Goal: Task Accomplishment & Management: Manage account settings

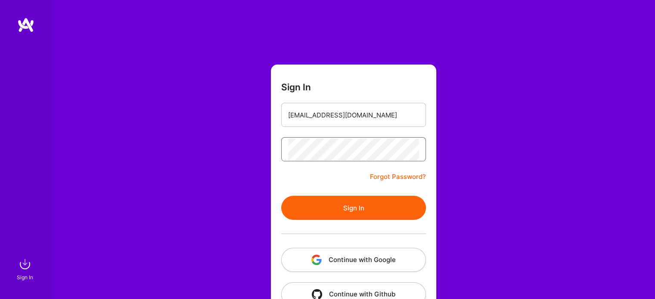
click at [281, 196] on button "Sign In" at bounding box center [353, 208] width 145 height 24
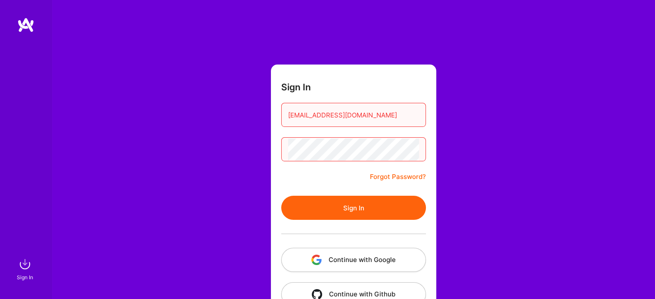
click at [386, 173] on link "Forgot Password?" at bounding box center [398, 177] width 56 height 10
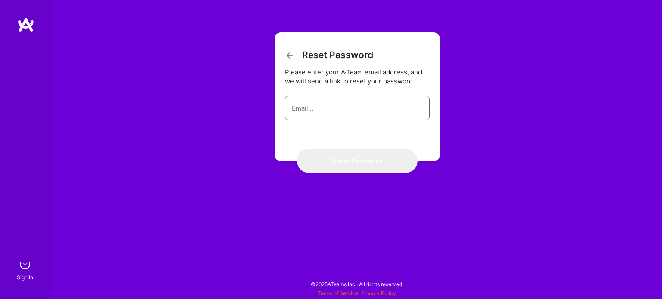
click at [372, 100] on input "email" at bounding box center [357, 108] width 131 height 22
type input "aaftab1441@gmail.com"
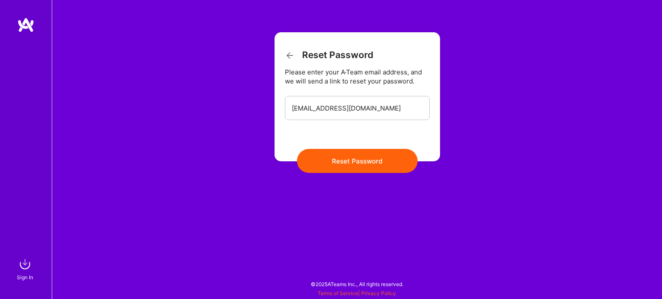
click at [349, 162] on button "Reset Password" at bounding box center [357, 161] width 121 height 24
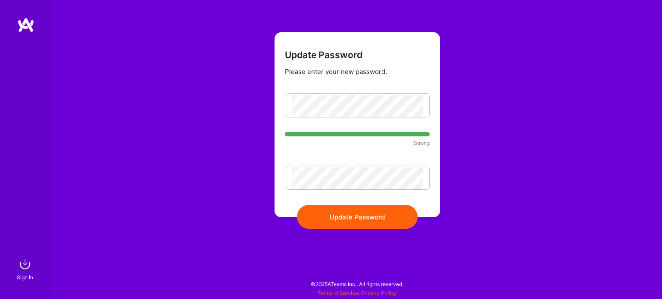
click at [369, 210] on button "Update Password" at bounding box center [357, 217] width 121 height 24
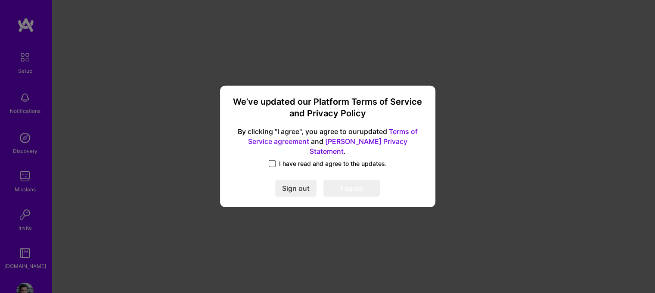
click at [271, 160] on span at bounding box center [272, 163] width 7 height 7
click at [0, 0] on input "I have read and agree to the updates." at bounding box center [0, 0] width 0 height 0
click at [343, 184] on button "I agree" at bounding box center [352, 188] width 56 height 17
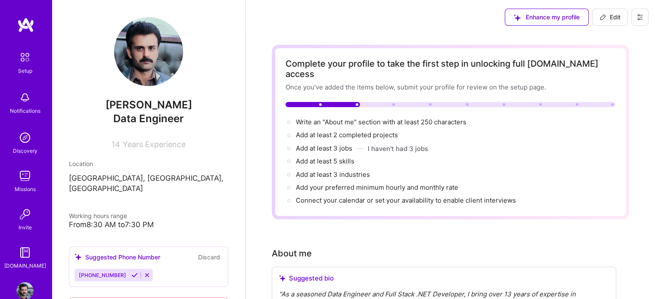
click at [551, 19] on span "Enhance my profile" at bounding box center [547, 17] width 66 height 9
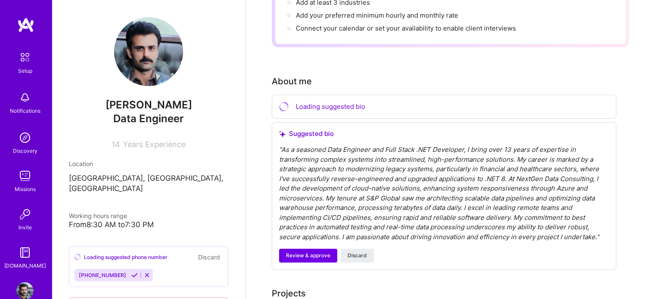
scroll to position [174, 0]
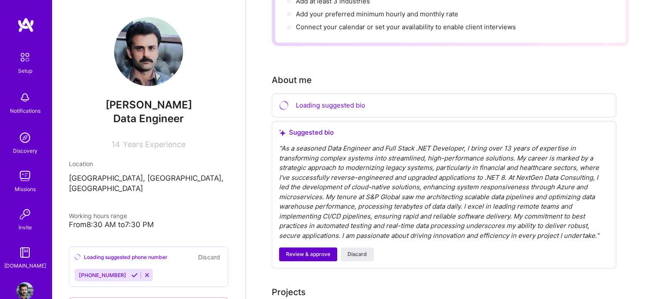
click at [312, 251] on span "Review & approve" at bounding box center [308, 255] width 44 height 8
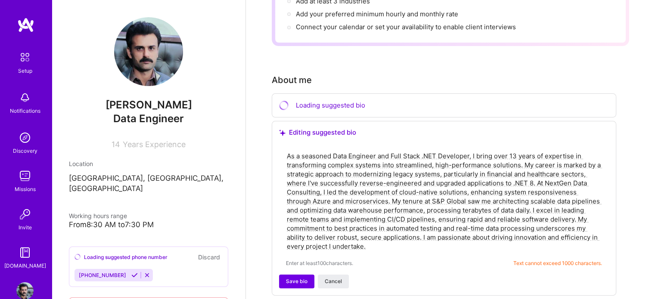
click at [335, 151] on textarea "As a seasoned Data Engineer and Full Stack .NET Developer, I bring over 13 year…" at bounding box center [444, 201] width 316 height 101
click at [290, 278] on span "Save bio" at bounding box center [297, 282] width 22 height 8
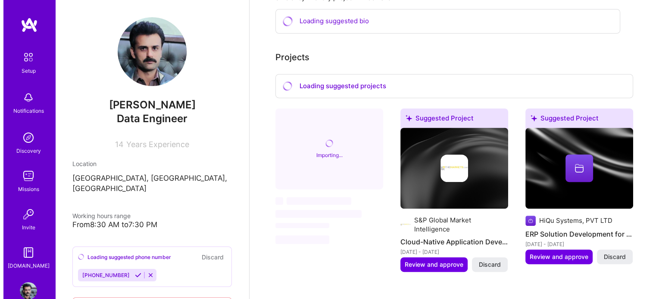
scroll to position [343, 0]
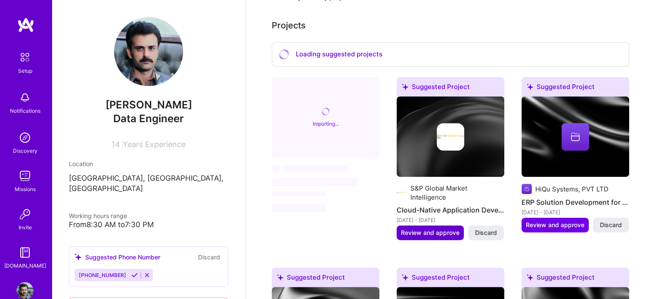
click at [424, 229] on span "Review and approve" at bounding box center [430, 233] width 59 height 9
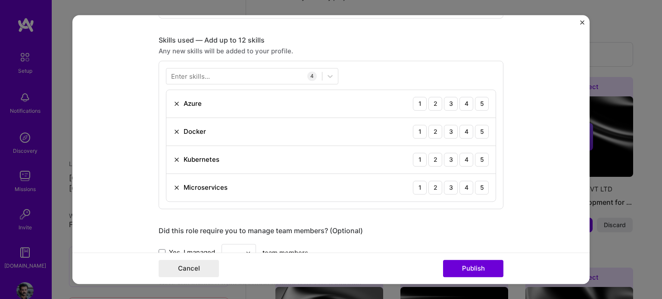
scroll to position [410, 0]
click at [480, 106] on div "5" at bounding box center [482, 104] width 14 height 14
click at [479, 132] on div "5" at bounding box center [482, 132] width 14 height 14
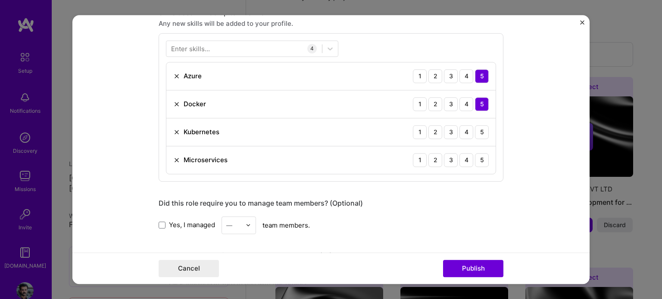
scroll to position [449, 0]
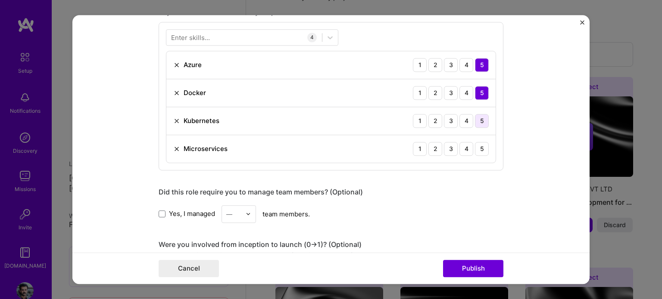
click at [481, 122] on div "5" at bounding box center [482, 121] width 14 height 14
click at [483, 146] on div "5" at bounding box center [482, 149] width 14 height 14
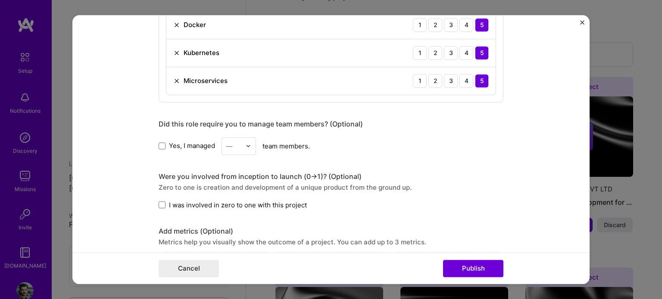
scroll to position [519, 0]
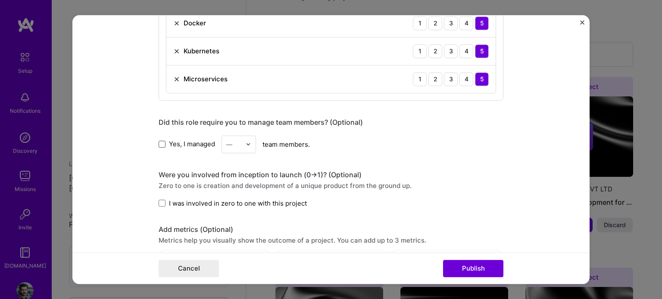
click at [161, 141] on span at bounding box center [162, 144] width 7 height 7
click at [0, 0] on input "Yes, I managed" at bounding box center [0, 0] width 0 height 0
click at [246, 144] on img at bounding box center [248, 144] width 5 height 5
click at [228, 236] on div "10" at bounding box center [238, 240] width 29 height 16
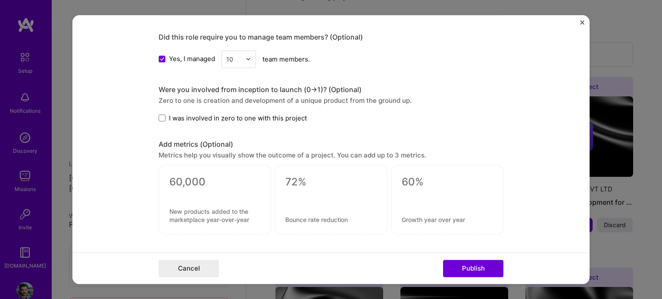
scroll to position [605, 0]
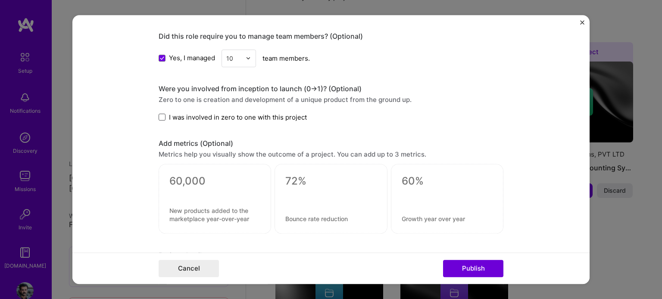
click at [160, 114] on span at bounding box center [162, 117] width 7 height 7
click at [0, 0] on input "I was involved in zero to one with this project" at bounding box center [0, 0] width 0 height 0
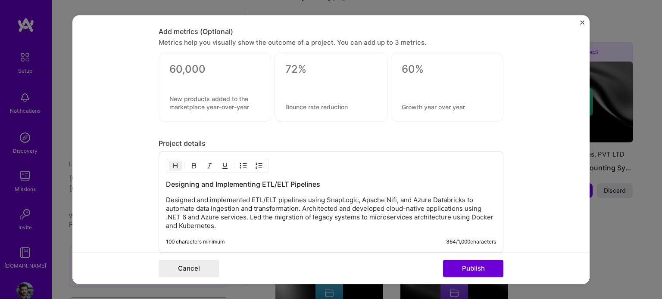
scroll to position [821, 0]
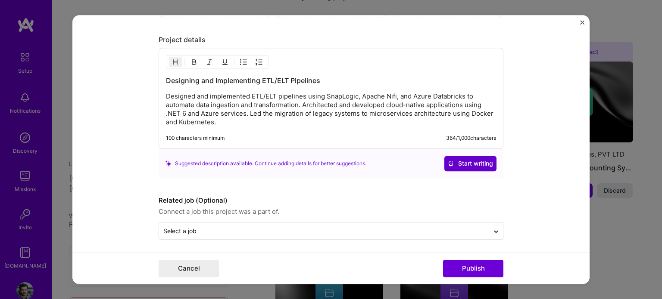
click at [465, 164] on span "Start writing" at bounding box center [470, 163] width 45 height 9
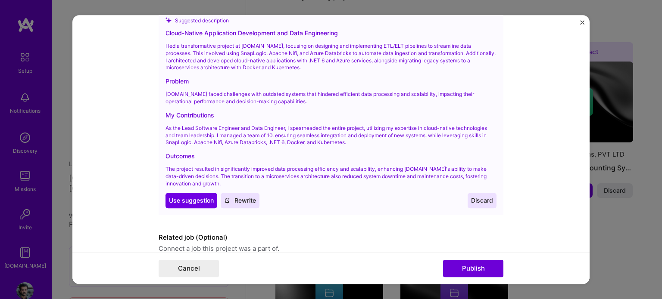
scroll to position [962, 0]
click at [206, 200] on span "Use suggestion" at bounding box center [191, 200] width 45 height 9
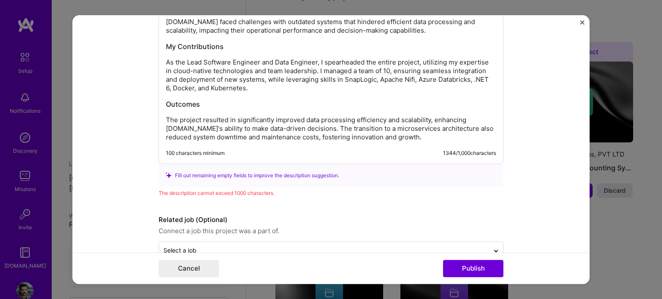
scroll to position [981, 0]
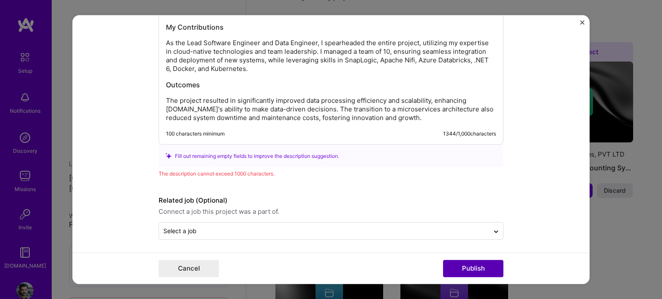
click at [460, 271] on button "Publish" at bounding box center [473, 268] width 60 height 17
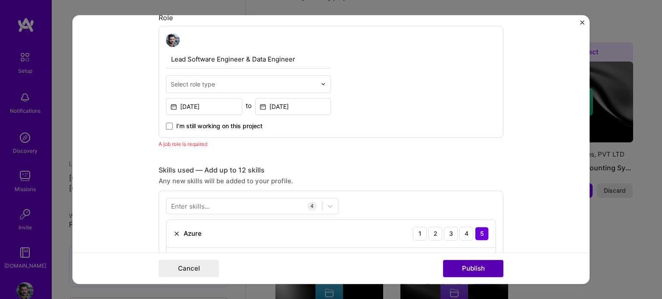
scroll to position [289, 0]
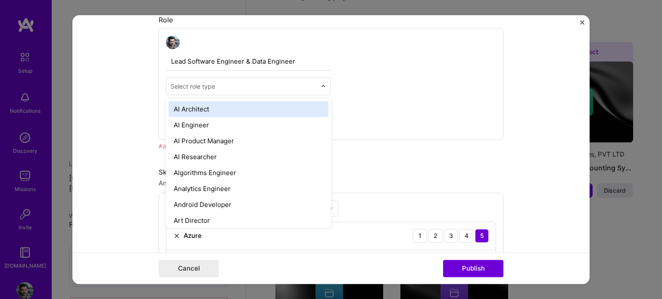
click at [258, 85] on input "text" at bounding box center [244, 86] width 146 height 9
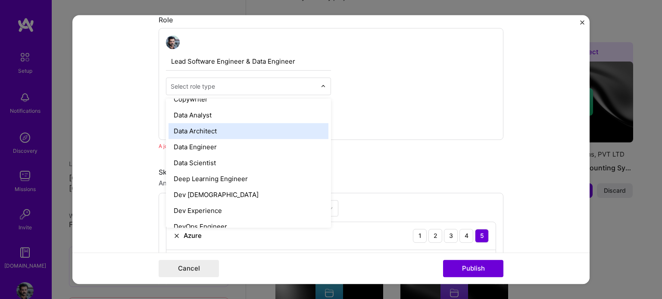
scroll to position [313, 0]
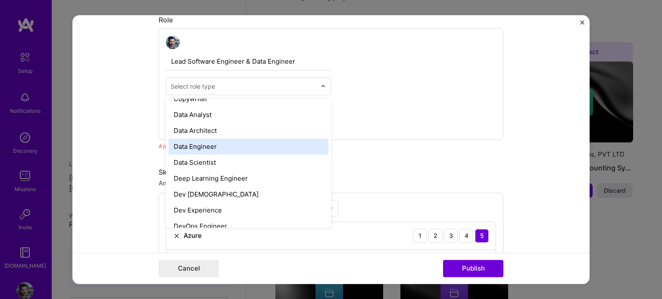
click at [243, 146] on div "Data Engineer" at bounding box center [248, 147] width 160 height 16
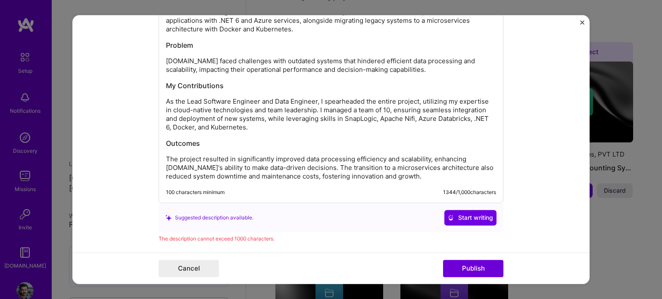
scroll to position [922, 0]
click at [356, 167] on p "The project resulted in significantly improved data processing efficiency and s…" at bounding box center [331, 169] width 330 height 26
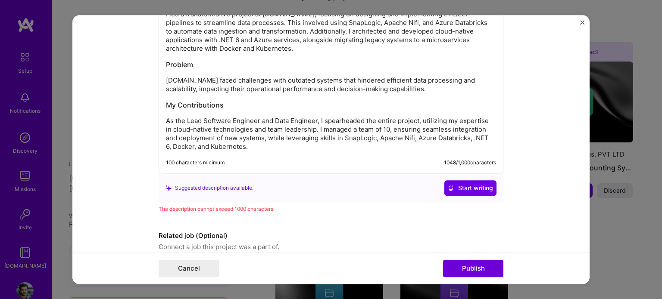
scroll to position [903, 0]
click at [243, 112] on div "Cloud-Native Application Development and Data Engineering I led a transformativ…" at bounding box center [331, 73] width 330 height 158
click at [209, 101] on h3 "My Contributions" at bounding box center [331, 105] width 330 height 9
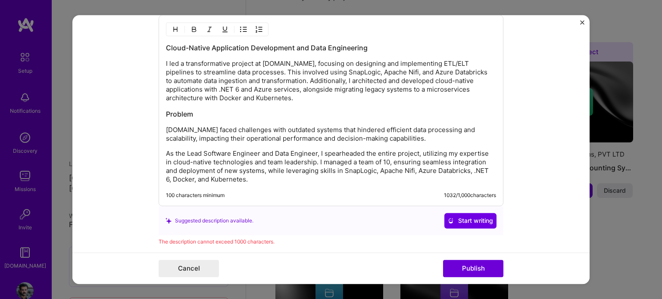
scroll to position [851, 0]
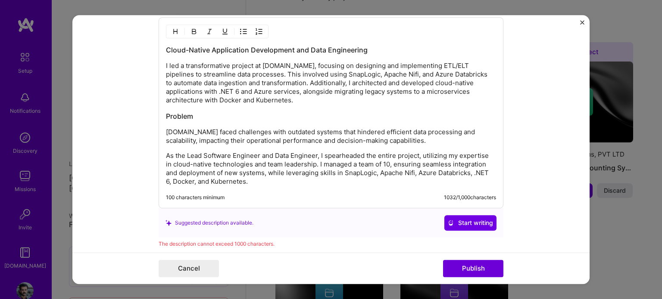
click at [172, 113] on h3 "Problem" at bounding box center [331, 116] width 330 height 9
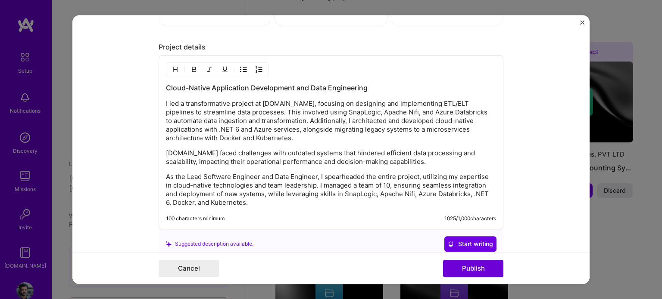
scroll to position [813, 0]
click at [310, 102] on p "I led a transformative project at TheMarkets.com, focusing on designing and imp…" at bounding box center [331, 121] width 330 height 43
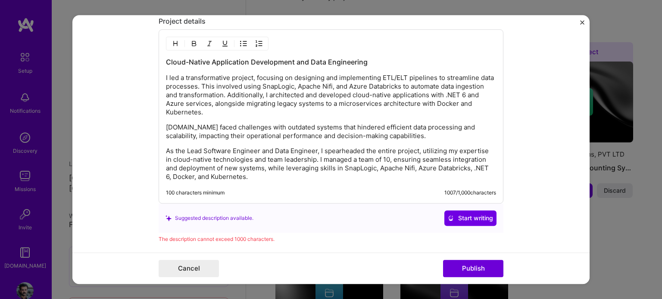
scroll to position [841, 0]
click at [210, 124] on p "TheMarkets.com faced challenges with outdated systems that hindered efficient d…" at bounding box center [331, 130] width 330 height 17
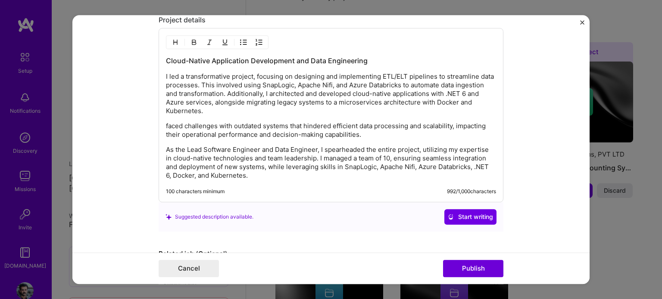
click at [210, 124] on p "faced challenges with outdated systems that hindered efficient data processing …" at bounding box center [331, 130] width 330 height 17
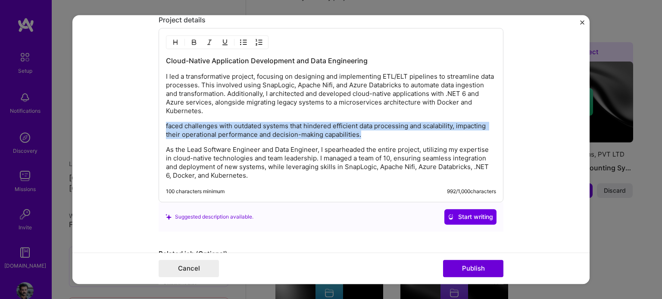
click at [210, 124] on p "faced challenges with outdated systems that hindered efficient data processing …" at bounding box center [331, 130] width 330 height 17
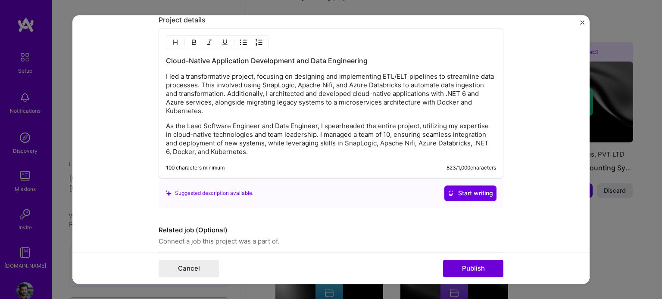
scroll to position [870, 0]
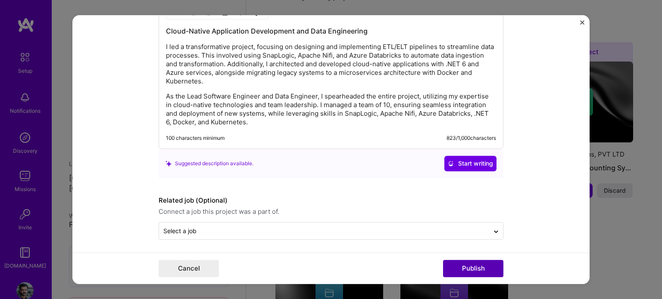
click at [464, 270] on button "Publish" at bounding box center [473, 268] width 60 height 17
click at [481, 265] on button "Publish" at bounding box center [473, 268] width 60 height 17
click at [581, 21] on img "Close" at bounding box center [582, 22] width 4 height 4
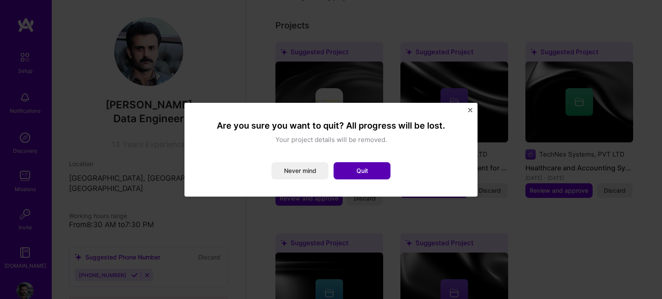
click at [355, 174] on button "Quit" at bounding box center [361, 170] width 57 height 17
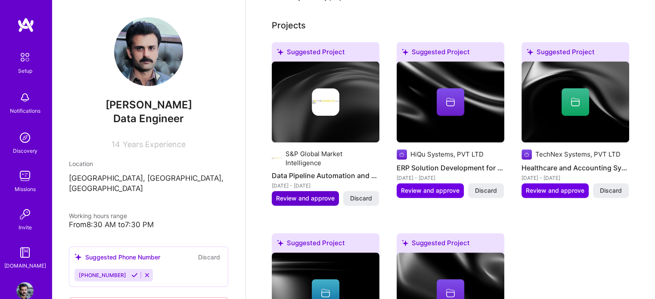
click at [312, 194] on span "Review and approve" at bounding box center [305, 198] width 59 height 9
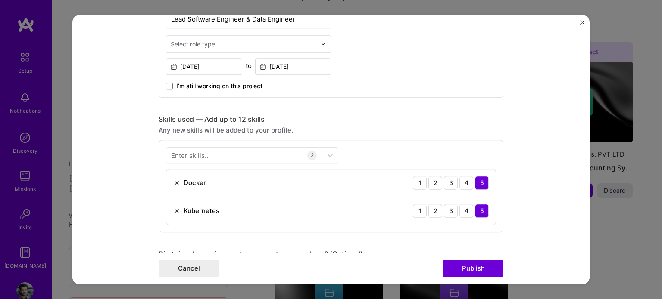
scroll to position [332, 0]
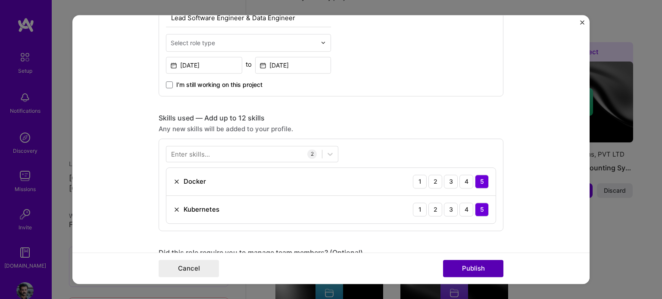
click at [459, 265] on button "Publish" at bounding box center [473, 268] width 60 height 17
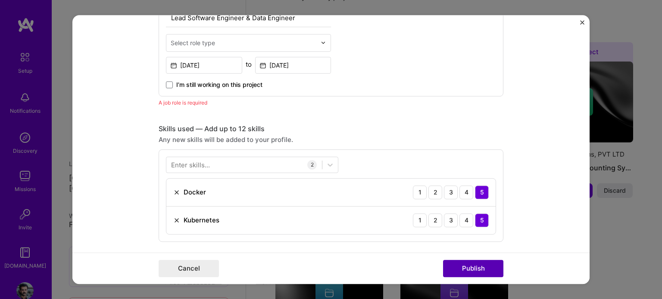
scroll to position [289, 0]
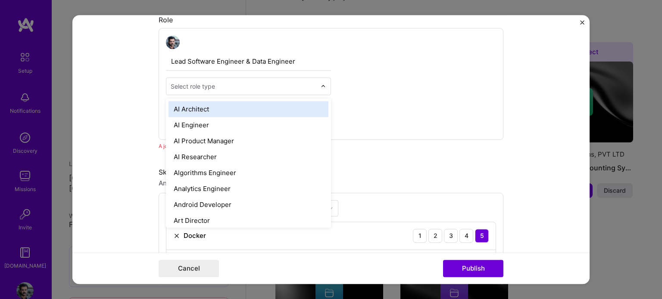
click at [227, 90] on div at bounding box center [244, 86] width 146 height 11
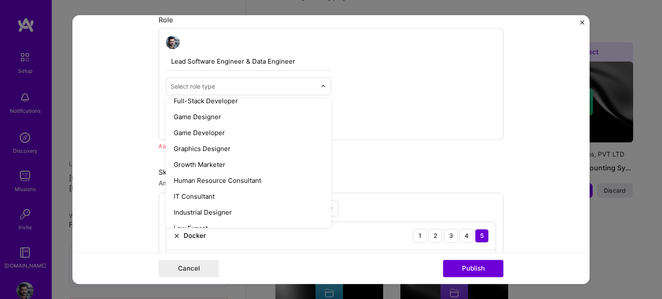
scroll to position [498, 0]
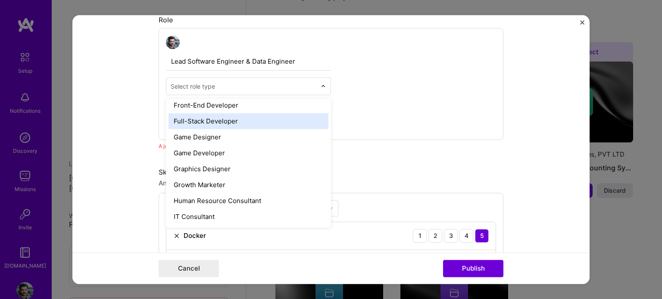
click at [224, 119] on div "Full-Stack Developer" at bounding box center [248, 121] width 160 height 16
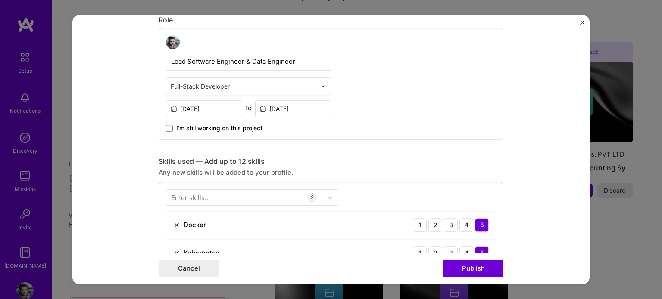
scroll to position [765, 0]
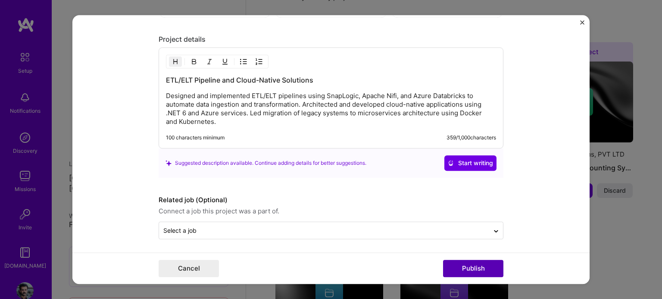
click at [467, 270] on button "Publish" at bounding box center [473, 268] width 60 height 17
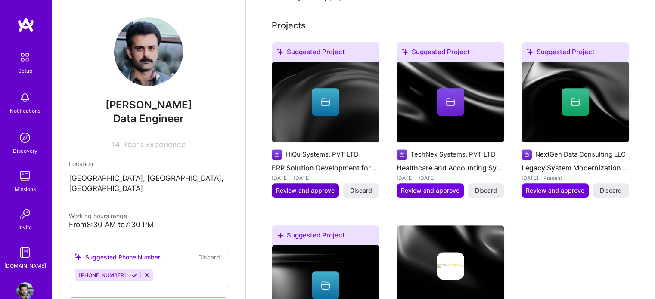
click at [324, 187] on span "Review and approve" at bounding box center [305, 191] width 59 height 9
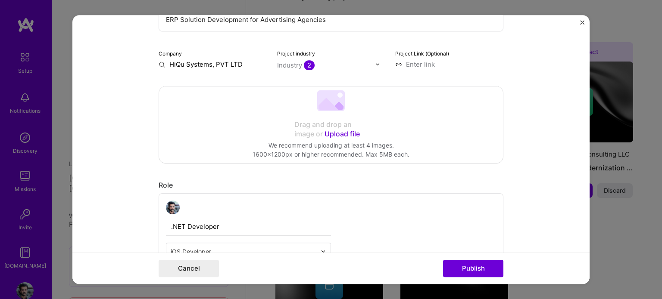
scroll to position [124, 0]
click at [457, 267] on button "Publish" at bounding box center [473, 268] width 60 height 17
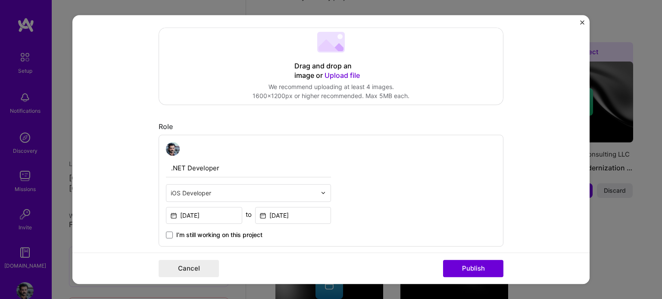
scroll to position [0, 0]
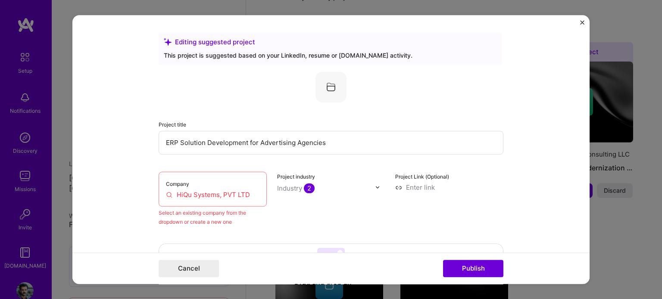
click at [216, 194] on input "HiQu Systems, PVT LTD" at bounding box center [212, 194] width 93 height 9
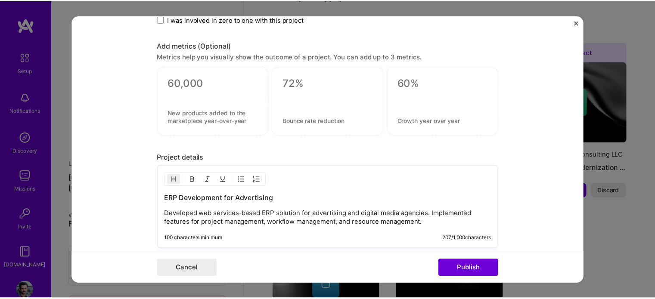
scroll to position [665, 0]
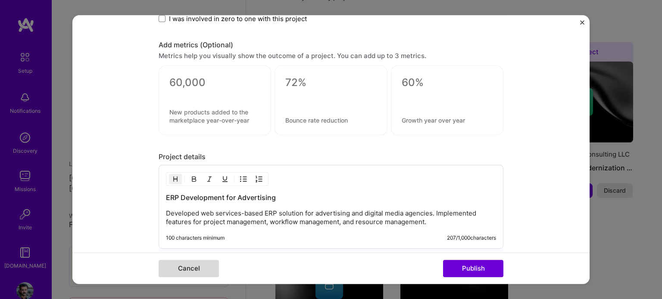
click at [173, 262] on button "Cancel" at bounding box center [189, 268] width 60 height 17
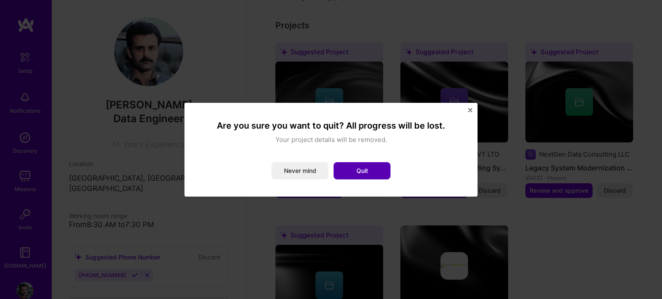
click at [365, 177] on button "Quit" at bounding box center [361, 170] width 57 height 17
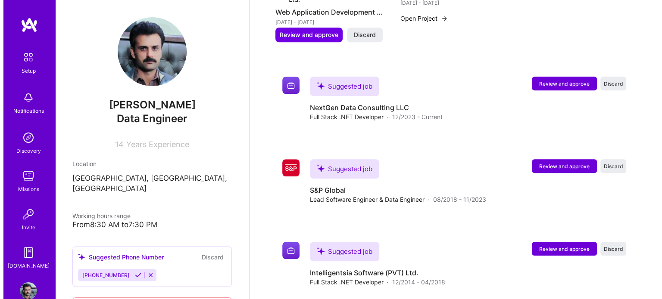
scroll to position [689, 0]
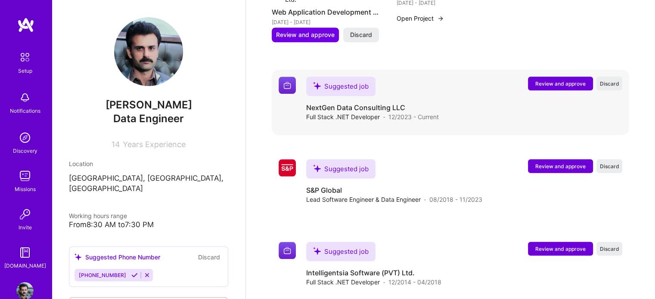
click at [539, 80] on span "Review and approve" at bounding box center [561, 83] width 50 height 7
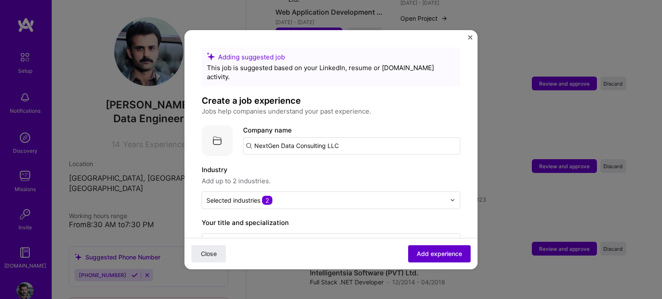
click at [436, 256] on span "Add experience" at bounding box center [439, 253] width 45 height 9
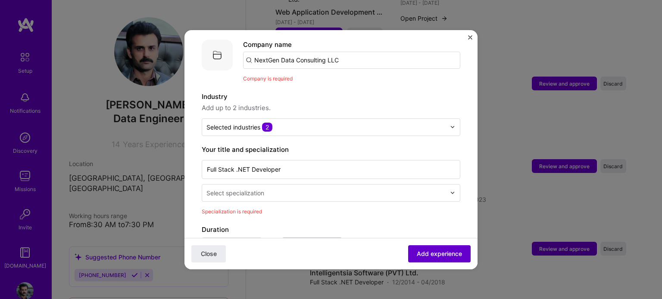
scroll to position [86, 0]
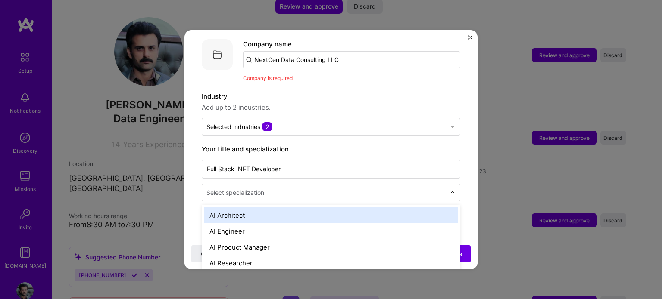
click at [450, 190] on img at bounding box center [452, 192] width 5 height 5
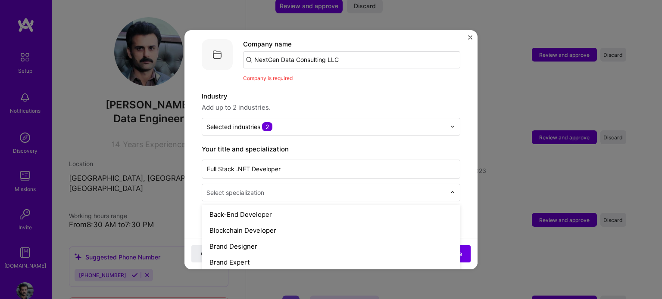
scroll to position [150, 0]
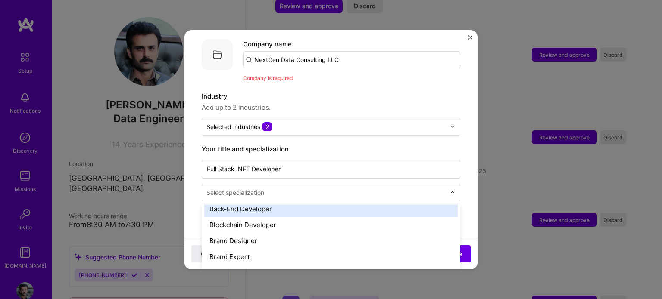
click at [385, 204] on div "Back-End Developer" at bounding box center [330, 209] width 253 height 16
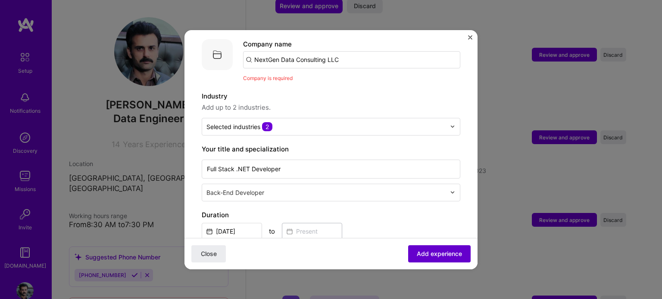
click at [431, 255] on span "Add experience" at bounding box center [439, 253] width 45 height 9
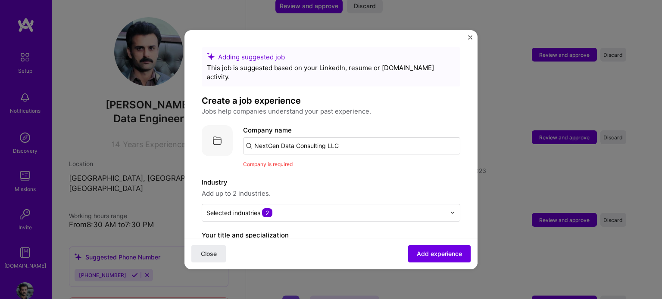
scroll to position [9, 0]
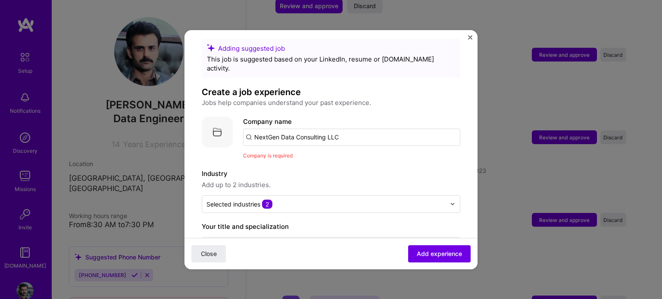
click at [376, 129] on input "NextGen Data Consulting LLC" at bounding box center [351, 137] width 217 height 17
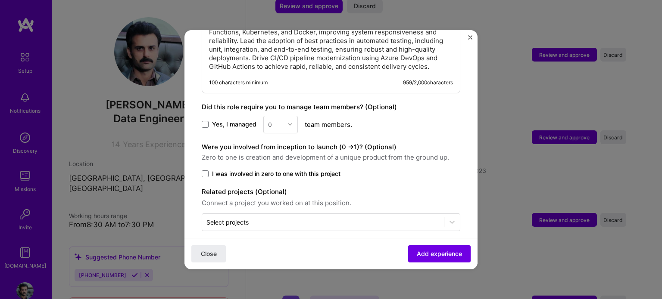
scroll to position [763, 0]
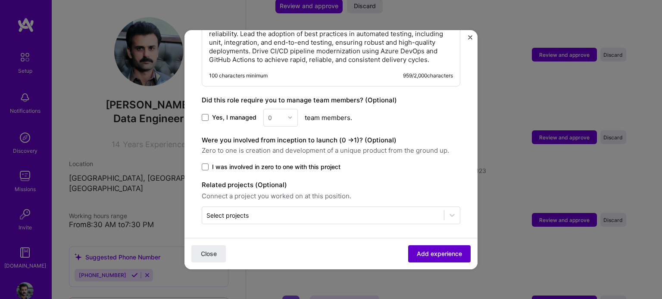
click at [419, 254] on span "Add experience" at bounding box center [439, 253] width 45 height 9
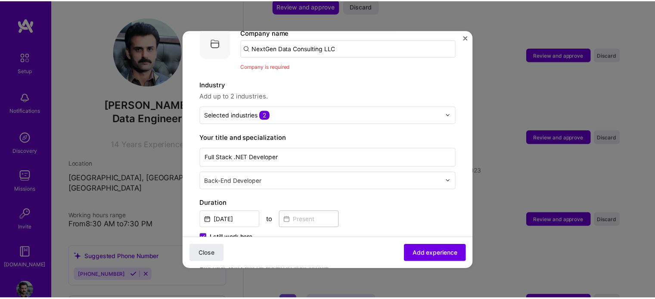
scroll to position [86, 0]
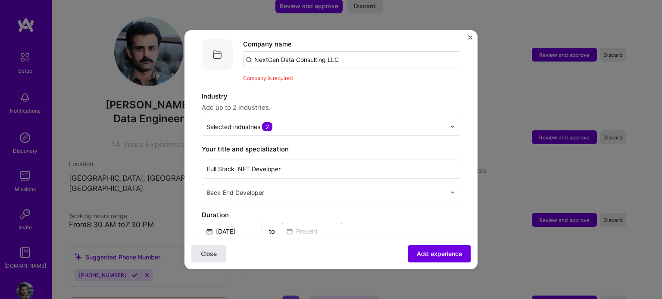
click at [208, 251] on span "Close" at bounding box center [209, 253] width 16 height 9
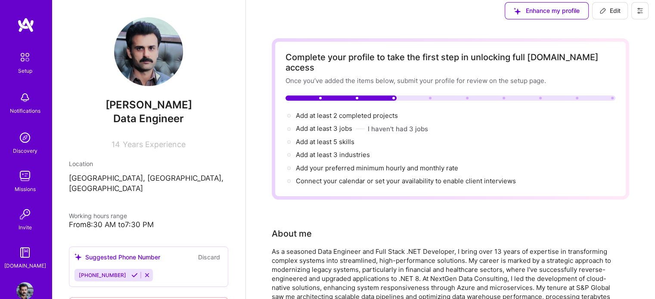
scroll to position [0, 0]
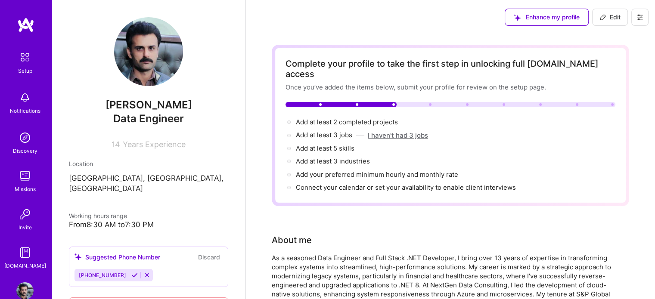
click at [396, 131] on button "I haven't had 3 jobs" at bounding box center [398, 135] width 60 height 9
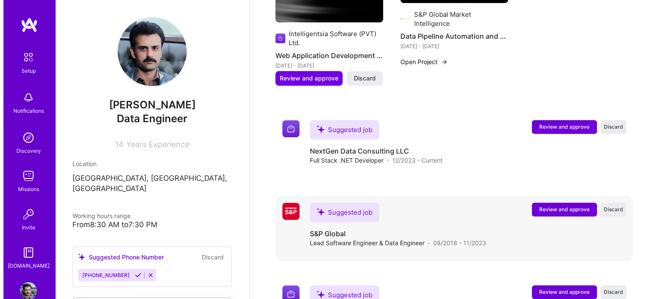
scroll to position [635, 0]
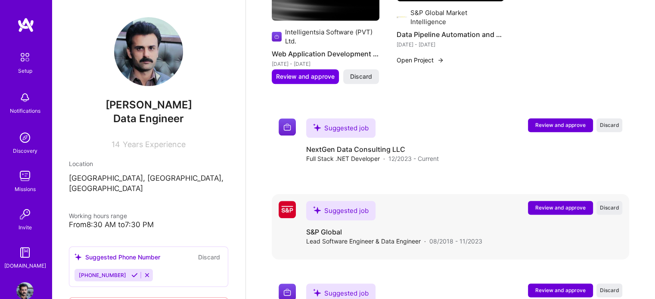
click at [539, 204] on span "Review and approve" at bounding box center [561, 207] width 50 height 7
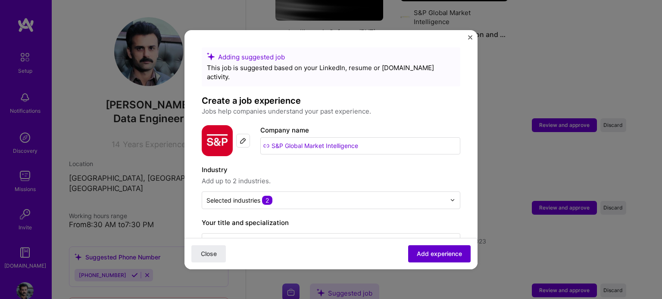
click at [433, 253] on span "Add experience" at bounding box center [439, 253] width 45 height 9
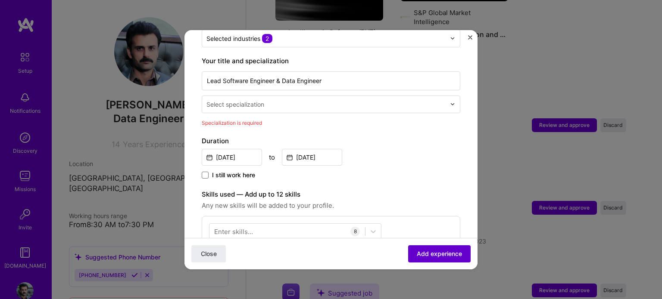
scroll to position [178, 0]
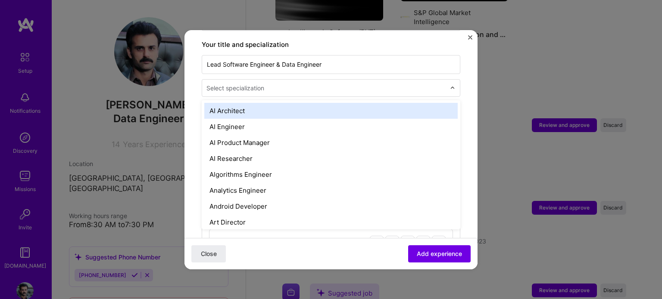
click at [403, 83] on div at bounding box center [326, 88] width 241 height 11
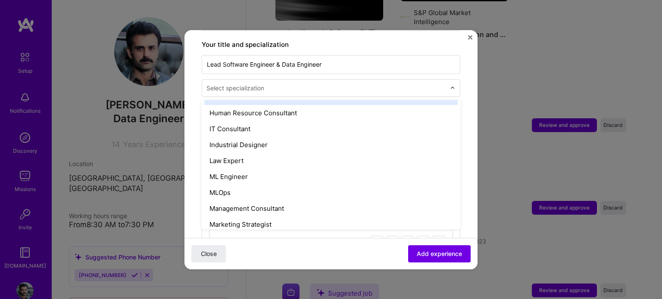
scroll to position [596, 0]
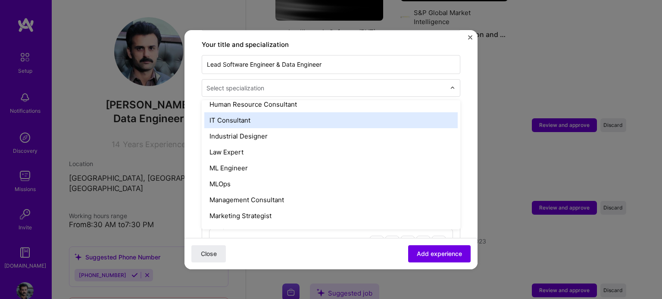
click at [358, 112] on div "IT Consultant" at bounding box center [330, 120] width 253 height 16
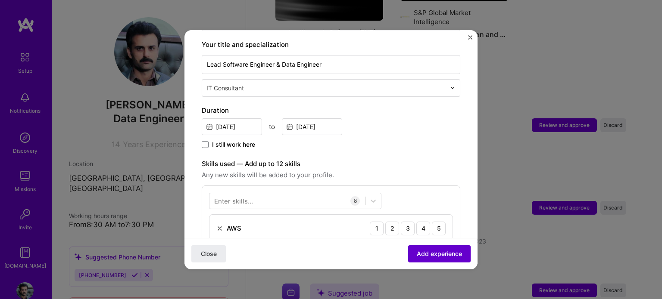
click at [417, 258] on span "Add experience" at bounding box center [439, 253] width 45 height 9
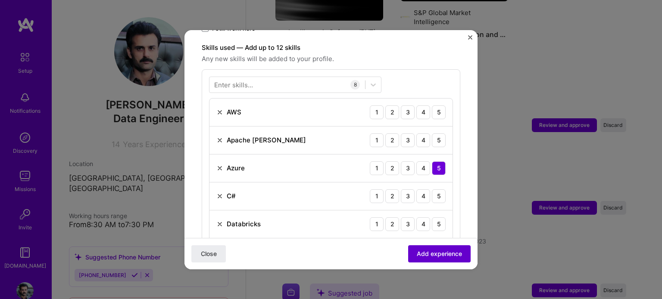
scroll to position [298, 0]
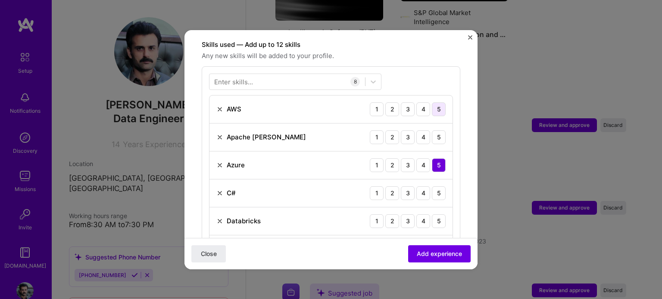
click at [432, 103] on div "5" at bounding box center [439, 110] width 14 height 14
click at [433, 131] on div "5" at bounding box center [439, 138] width 14 height 14
click at [432, 187] on div "5" at bounding box center [439, 194] width 14 height 14
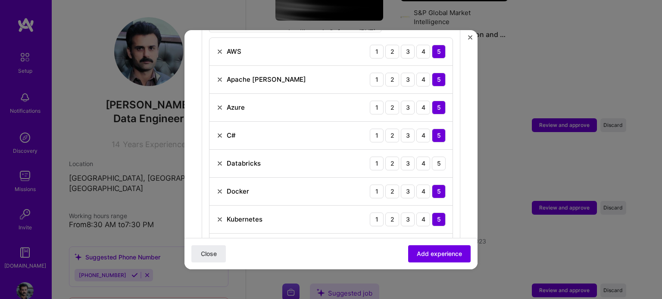
scroll to position [356, 0]
click at [432, 156] on div "5" at bounding box center [439, 163] width 14 height 14
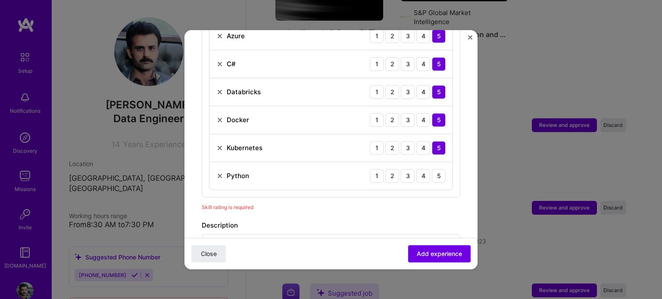
scroll to position [446, 0]
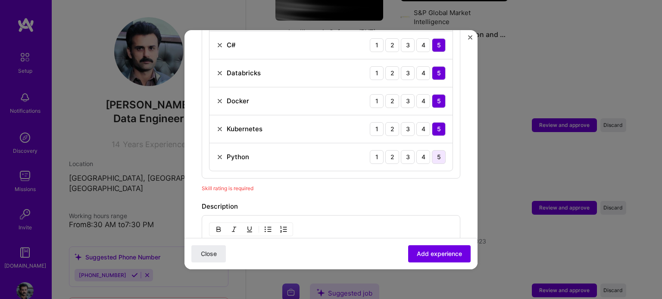
click at [432, 150] on div "5" at bounding box center [439, 157] width 14 height 14
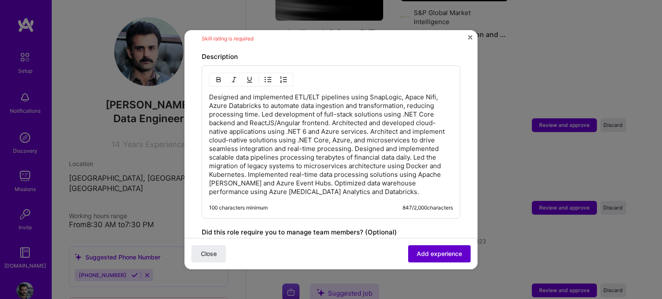
click at [426, 255] on span "Add experience" at bounding box center [439, 253] width 45 height 9
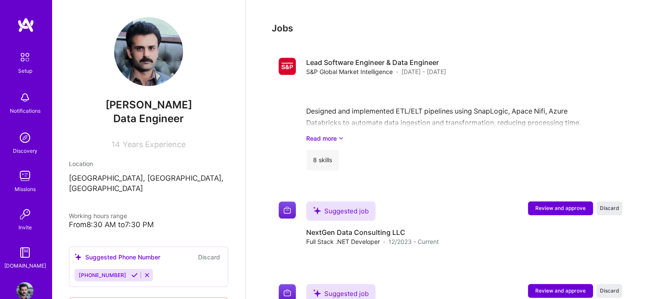
scroll to position [695, 0]
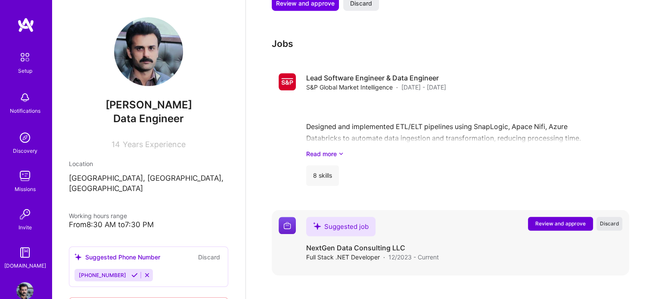
click at [607, 220] on span "Discard" at bounding box center [609, 223] width 19 height 7
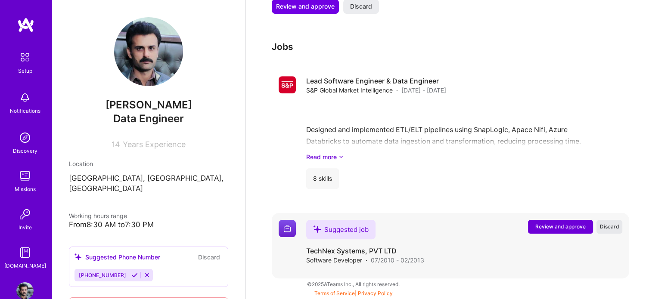
scroll to position [680, 0]
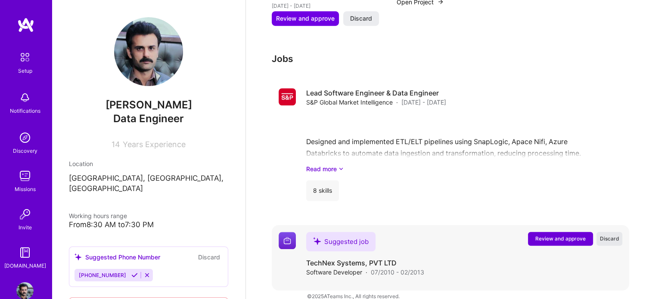
click at [607, 235] on span "Discard" at bounding box center [609, 238] width 19 height 7
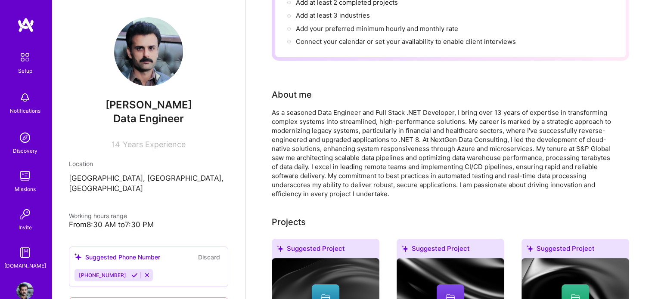
scroll to position [0, 0]
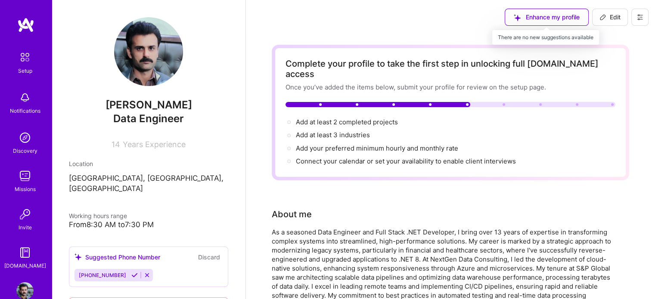
click at [570, 21] on div "Enhance my profile" at bounding box center [547, 17] width 84 height 17
click at [562, 18] on div "Enhance my profile" at bounding box center [547, 17] width 84 height 17
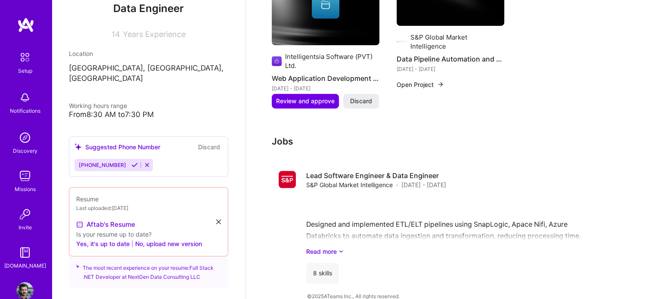
scroll to position [105, 0]
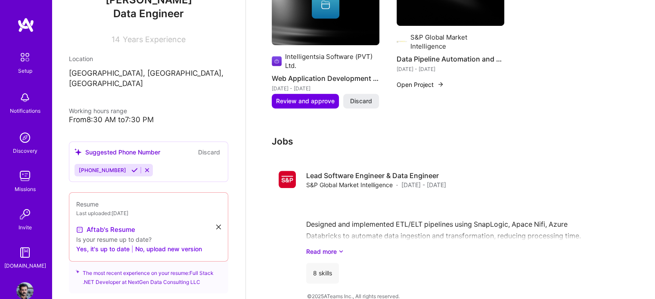
click at [131, 167] on icon at bounding box center [134, 170] width 6 height 6
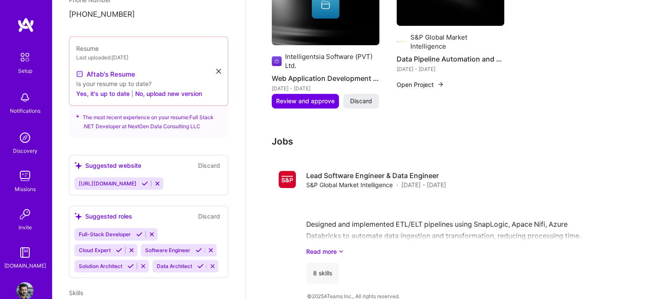
scroll to position [253, 0]
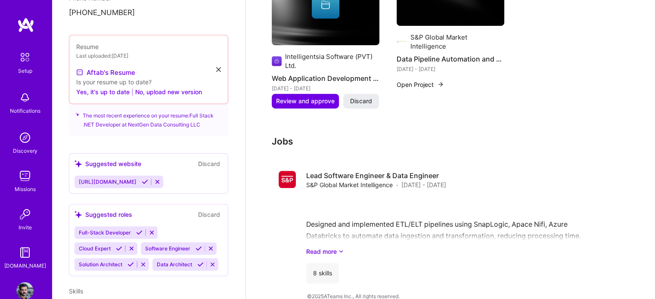
click at [148, 182] on icon at bounding box center [145, 182] width 6 height 6
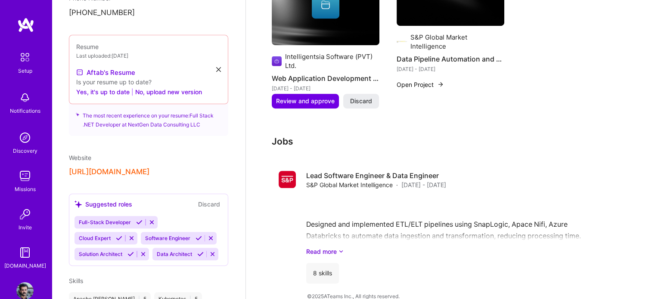
click at [140, 220] on icon at bounding box center [139, 222] width 6 height 6
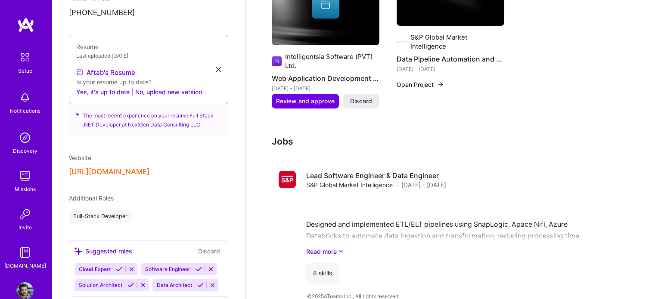
click at [118, 267] on icon at bounding box center [119, 269] width 6 height 6
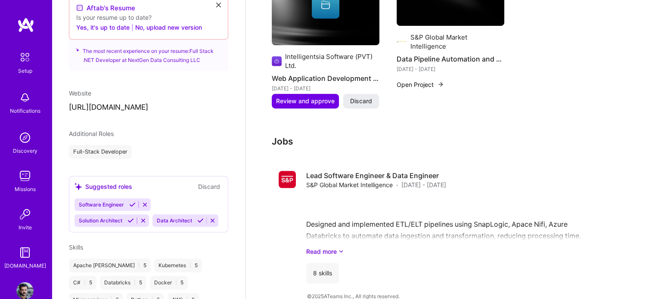
scroll to position [319, 0]
click at [131, 203] on icon at bounding box center [132, 204] width 6 height 6
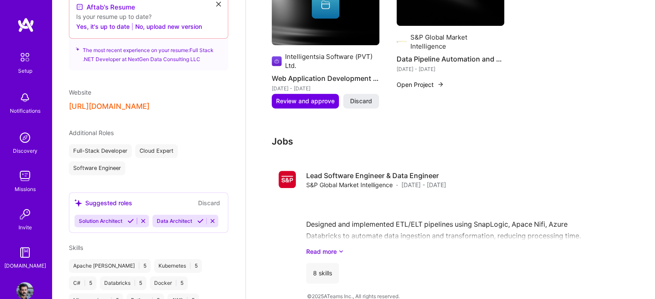
click at [130, 220] on icon at bounding box center [131, 221] width 6 height 6
click at [121, 219] on icon at bounding box center [122, 221] width 6 height 6
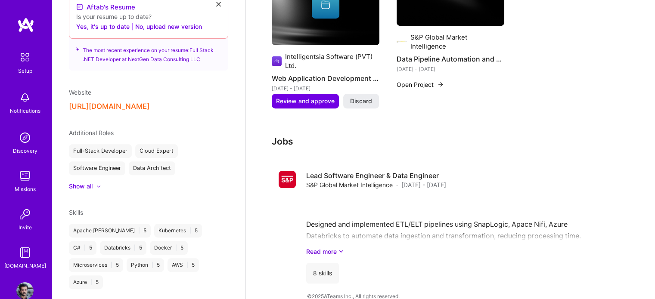
scroll to position [474, 0]
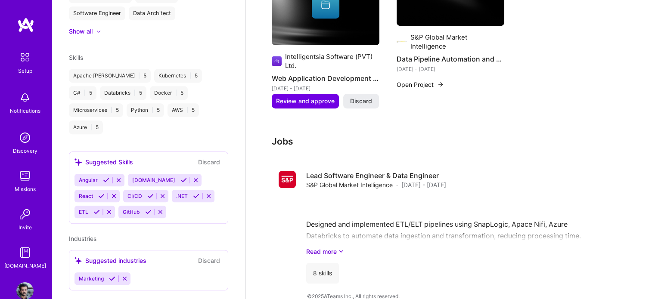
click at [106, 177] on icon at bounding box center [106, 180] width 6 height 6
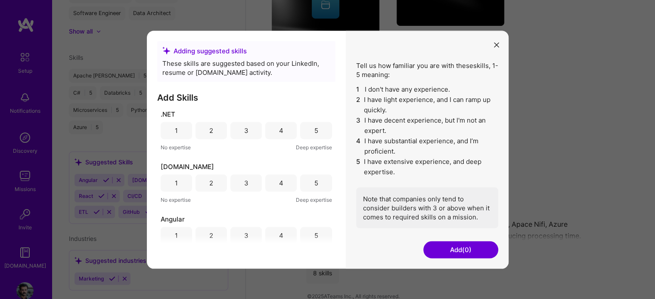
click at [314, 128] on div "5" at bounding box center [316, 130] width 4 height 9
click at [315, 186] on div "5" at bounding box center [315, 182] width 31 height 17
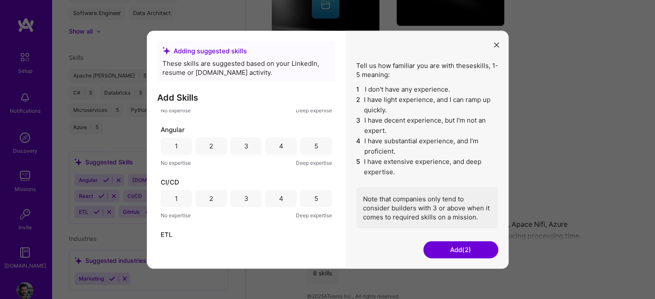
scroll to position [90, 0]
click at [317, 149] on div "5" at bounding box center [315, 145] width 31 height 17
click at [319, 205] on div "5" at bounding box center [315, 198] width 31 height 17
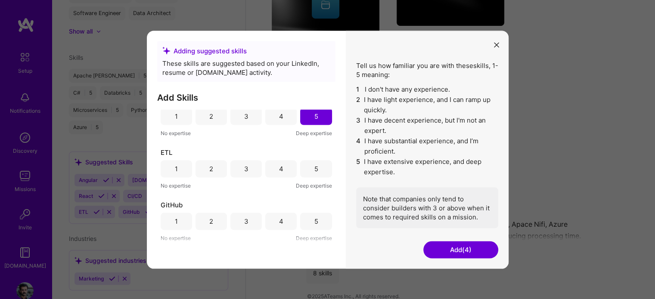
scroll to position [172, 0]
click at [315, 167] on div "5" at bounding box center [315, 168] width 31 height 17
click at [316, 223] on div "5" at bounding box center [315, 220] width 31 height 17
click at [316, 223] on div "5" at bounding box center [315, 223] width 31 height 17
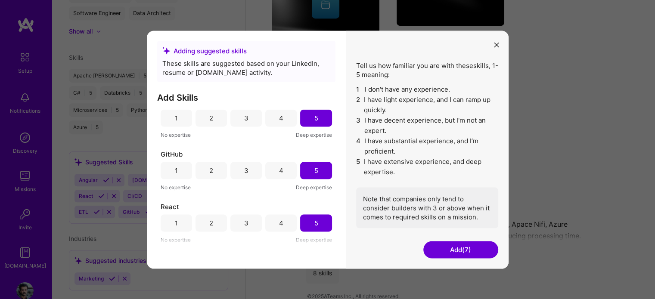
click at [461, 249] on button "Add (7)" at bounding box center [460, 249] width 75 height 17
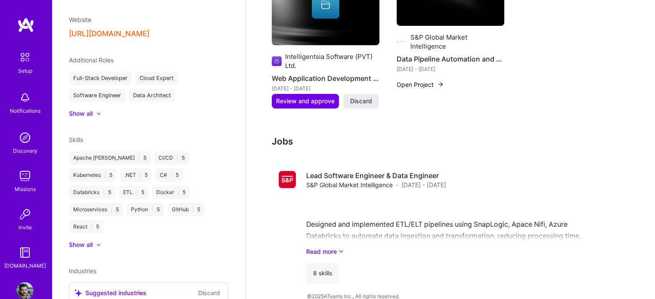
scroll to position [424, 0]
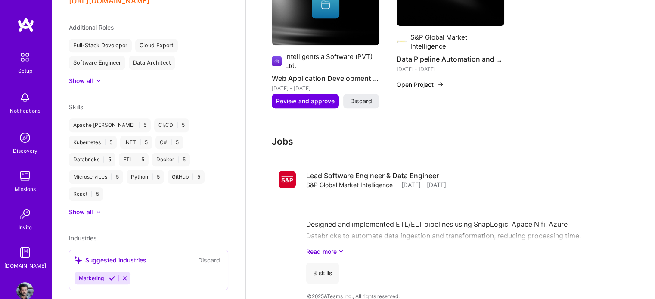
click at [112, 275] on icon at bounding box center [112, 278] width 6 height 6
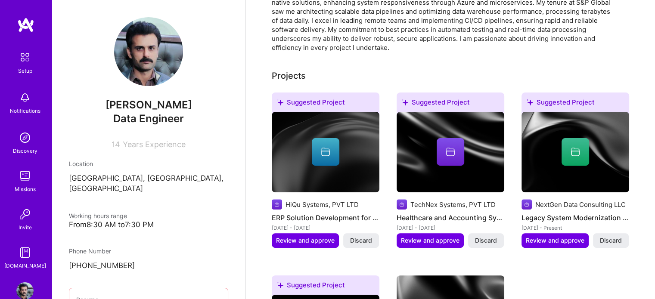
scroll to position [267, 0]
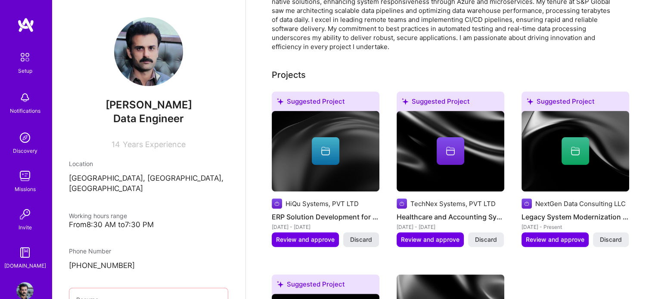
click at [373, 233] on button "Discard" at bounding box center [361, 240] width 36 height 15
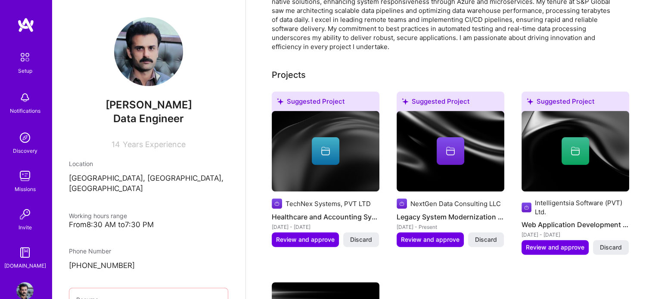
click at [373, 233] on button "Discard" at bounding box center [361, 240] width 36 height 15
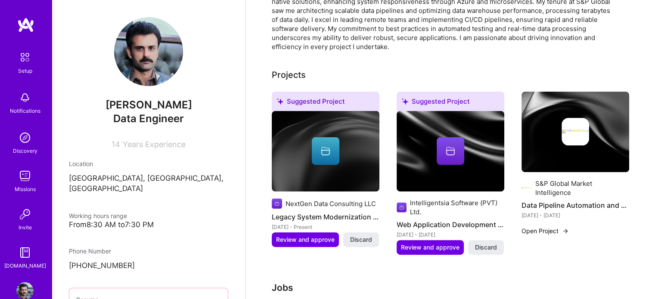
click at [373, 233] on button "Discard" at bounding box center [361, 240] width 36 height 15
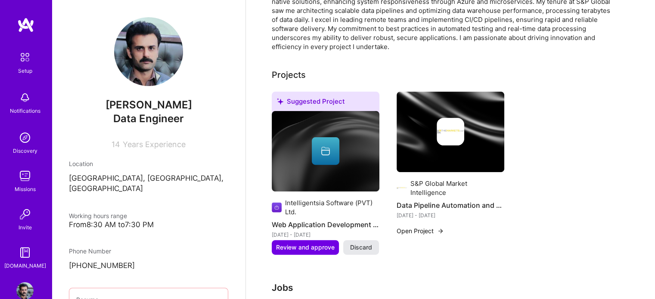
click at [367, 243] on span "Discard" at bounding box center [361, 247] width 22 height 9
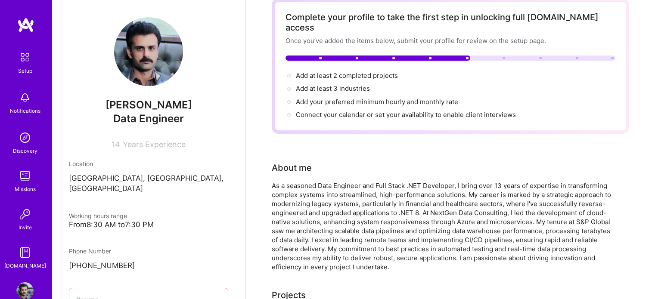
scroll to position [0, 0]
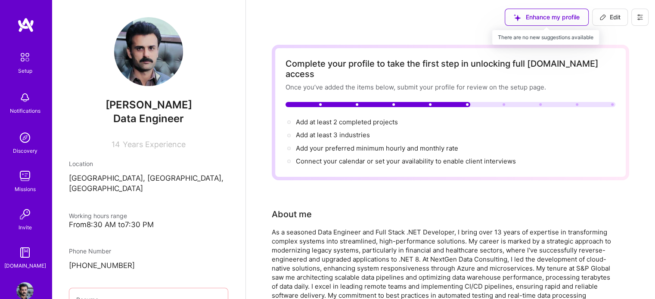
click at [533, 19] on div "Enhance my profile" at bounding box center [547, 17] width 84 height 17
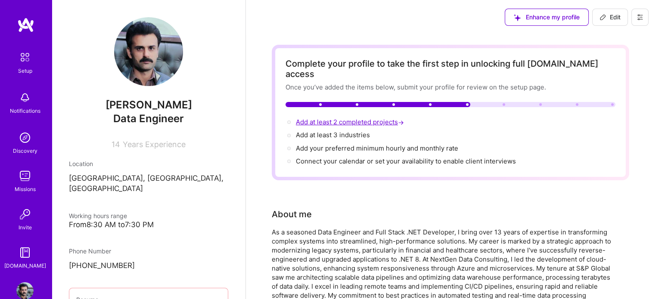
click at [378, 118] on span "Add at least 2 completed projects →" at bounding box center [351, 122] width 110 height 8
select select "PK"
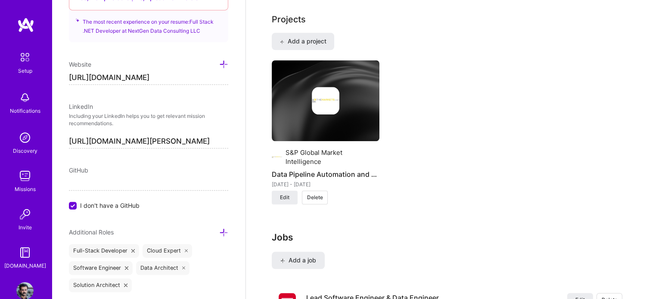
scroll to position [686, 0]
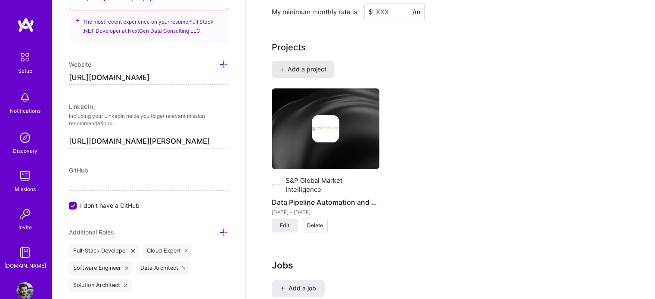
click at [324, 65] on span "Add a project" at bounding box center [303, 69] width 47 height 9
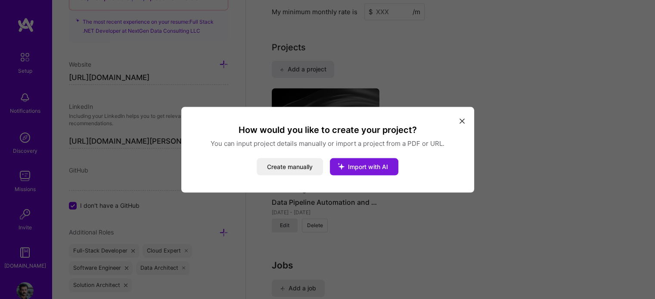
click at [352, 167] on icon "modal" at bounding box center [341, 166] width 22 height 22
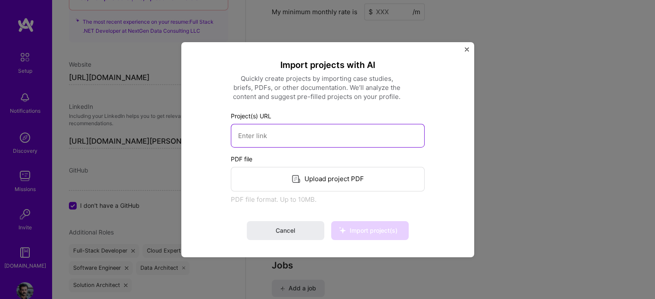
click at [315, 136] on input at bounding box center [328, 136] width 194 height 24
click at [317, 181] on div "Upload project PDF" at bounding box center [328, 179] width 194 height 25
click at [467, 48] on img "Close" at bounding box center [467, 49] width 4 height 4
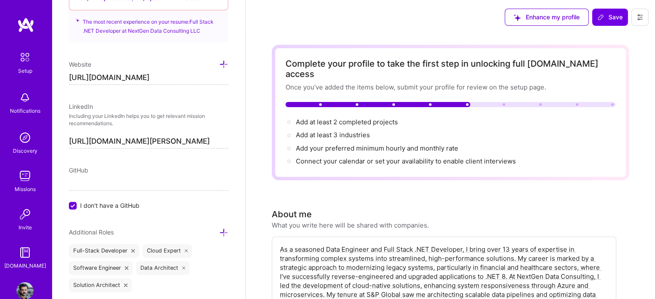
scroll to position [282, 0]
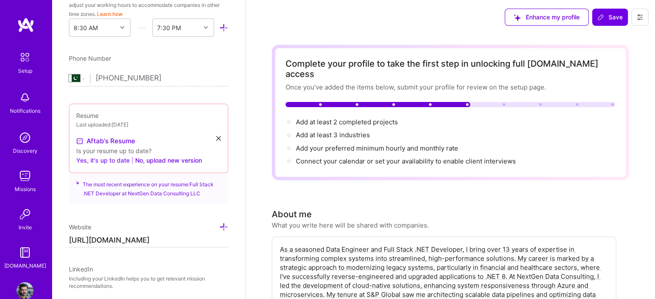
click at [118, 158] on button "Yes, it's up to date" at bounding box center [102, 161] width 53 height 10
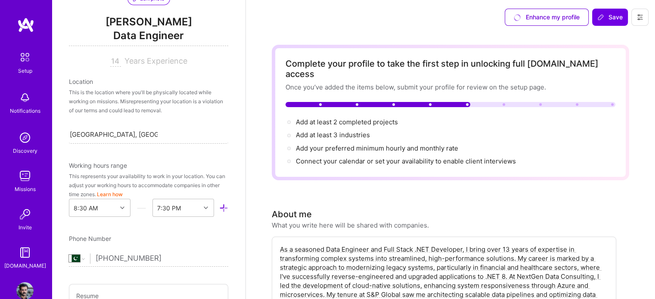
scroll to position [101, 0]
click at [321, 144] on span "Add your preferred minimum hourly and monthly rate →" at bounding box center [381, 148] width 170 height 8
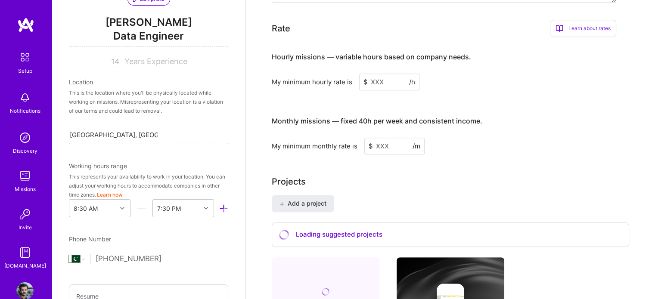
scroll to position [559, 0]
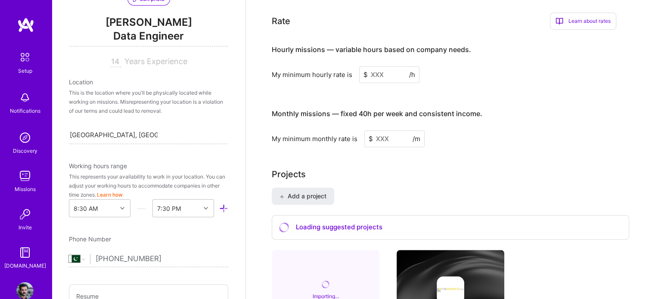
click at [376, 66] on input at bounding box center [389, 74] width 60 height 17
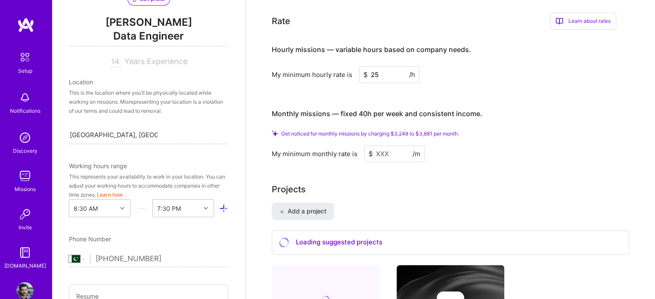
type input "25"
click at [390, 146] on input at bounding box center [394, 154] width 60 height 17
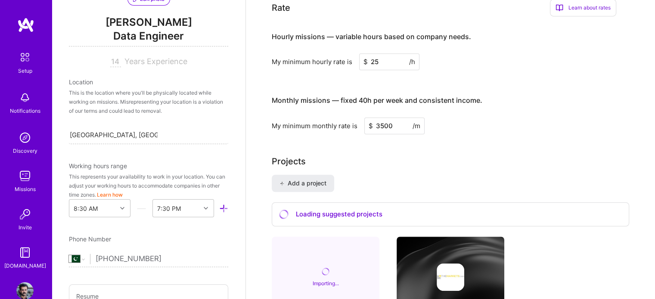
type input "3500"
click at [406, 157] on div "Projects Add a project Loading suggested projects Importing... ‌ ‌ ‌ ‌ ‌ S&P Gl…" at bounding box center [451, 273] width 358 height 237
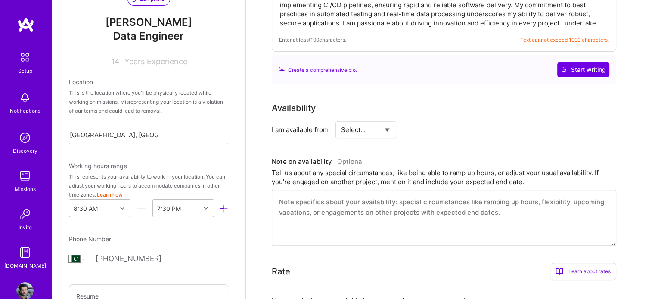
scroll to position [0, 0]
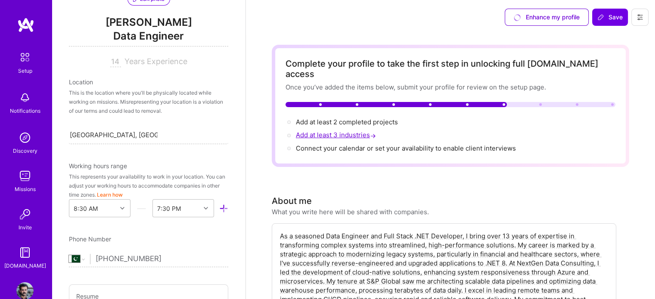
click at [349, 131] on span "Add at least 3 industries →" at bounding box center [337, 135] width 82 height 8
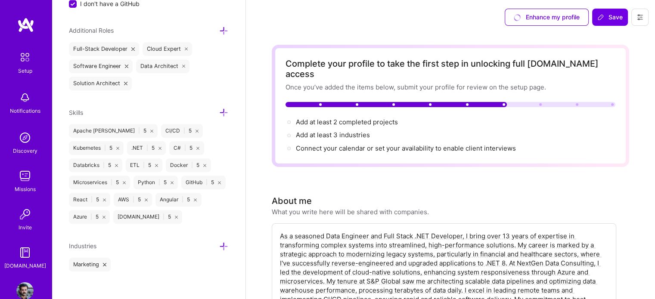
scroll to position [623, 0]
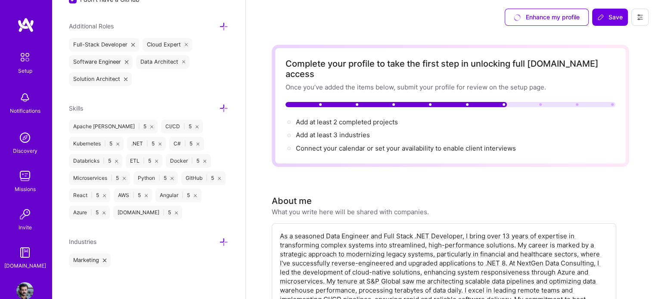
click at [219, 241] on icon at bounding box center [223, 242] width 9 height 9
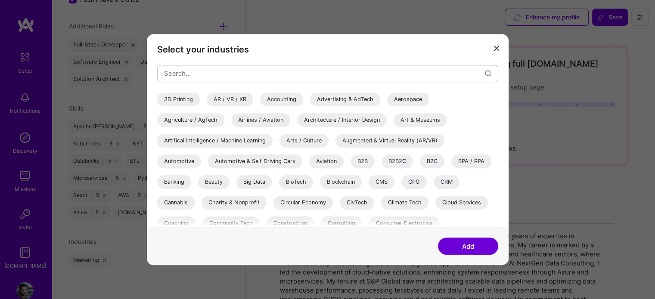
click at [252, 177] on div "Big Data" at bounding box center [255, 182] width 36 height 14
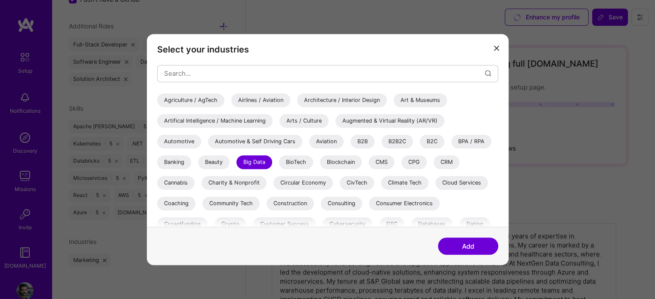
scroll to position [22, 0]
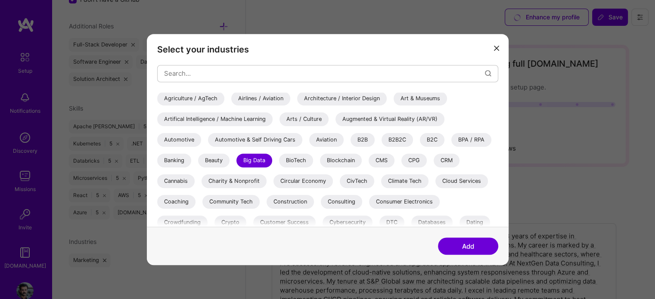
click at [177, 163] on div "Banking" at bounding box center [174, 161] width 34 height 14
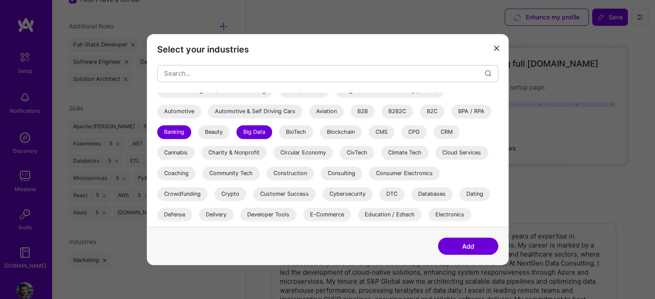
scroll to position [50, 0]
click at [332, 176] on div "Consulting" at bounding box center [341, 174] width 41 height 14
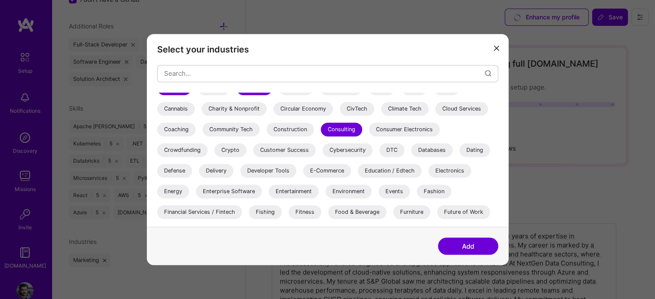
scroll to position [111, 0]
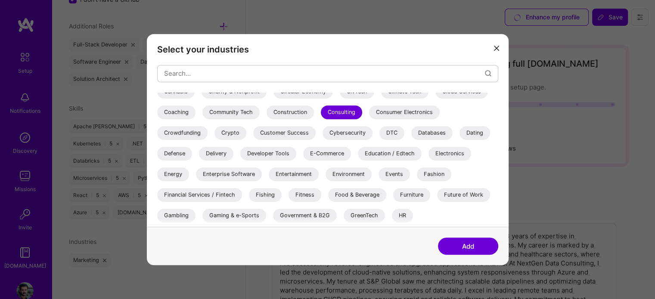
click at [232, 194] on div "Financial Services / Fintech" at bounding box center [199, 195] width 85 height 14
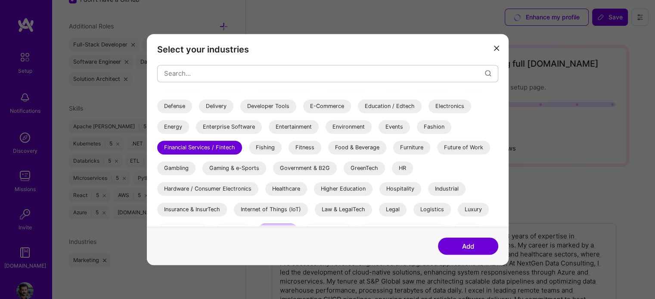
click at [339, 144] on div "Food & Beverage" at bounding box center [357, 148] width 58 height 14
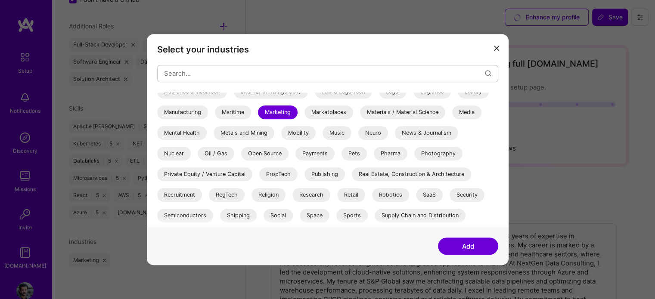
scroll to position [296, 0]
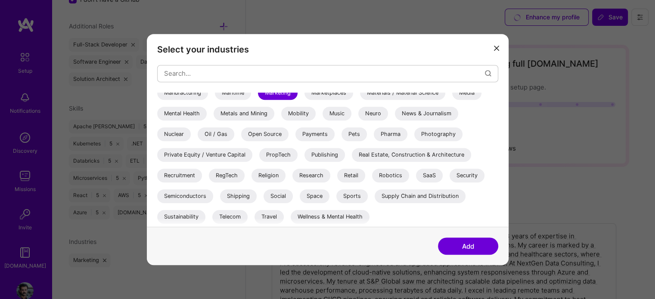
click at [343, 171] on div "Retail" at bounding box center [351, 176] width 28 height 14
click at [439, 197] on div "Supply Chain and Distribution" at bounding box center [420, 197] width 91 height 14
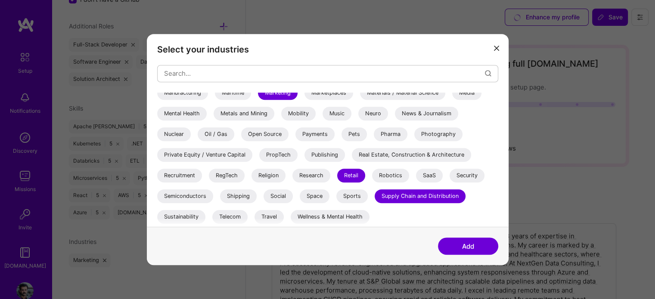
click at [463, 244] on button "Add" at bounding box center [468, 246] width 60 height 17
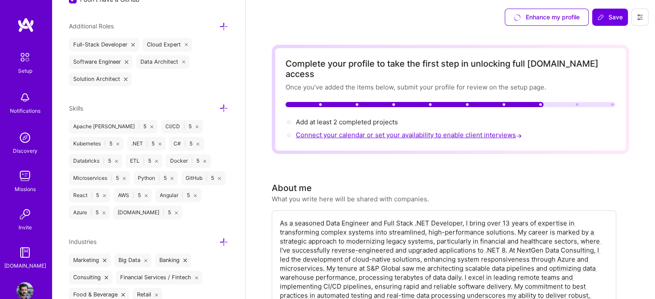
click at [384, 131] on span "Connect your calendar or set your availability to enable client interviews →" at bounding box center [410, 135] width 228 height 8
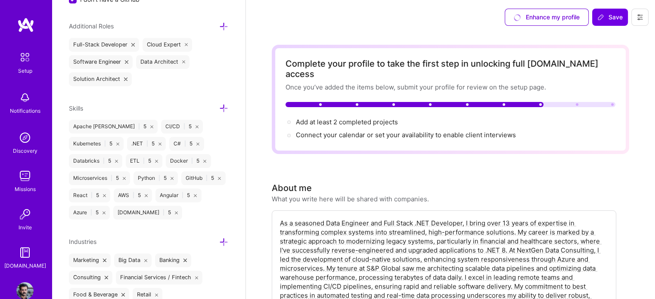
drag, startPoint x: 384, startPoint y: 124, endPoint x: 358, endPoint y: 128, distance: 25.9
click at [358, 131] on div "Connect your calendar or set your availability to enable client interviews →" at bounding box center [406, 135] width 220 height 9
click at [360, 118] on span "Add at least 2 completed projects →" at bounding box center [351, 122] width 110 height 8
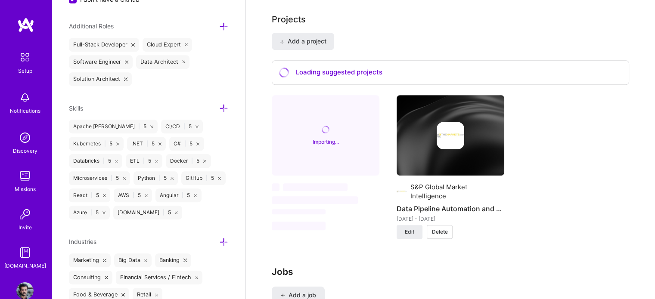
scroll to position [688, 0]
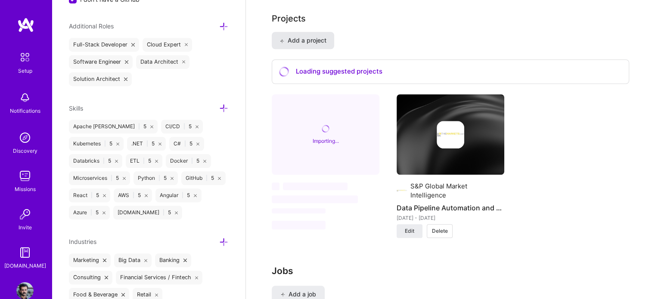
click at [327, 32] on button "Add a project" at bounding box center [303, 40] width 62 height 17
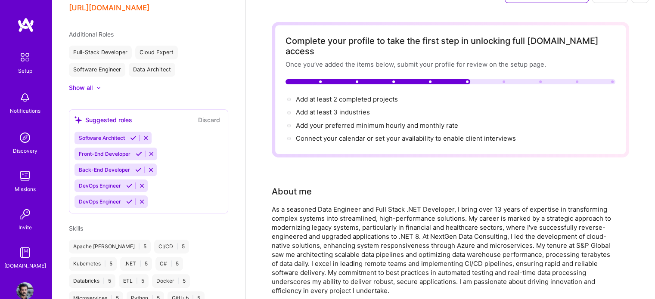
scroll to position [0, 0]
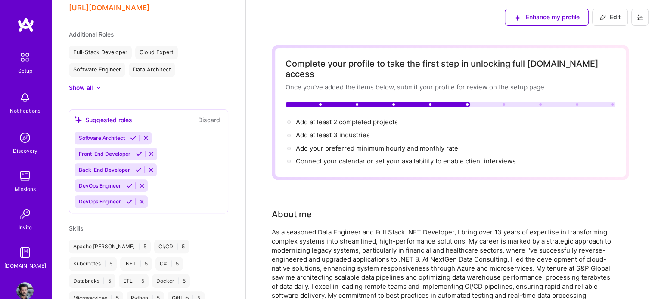
click at [136, 135] on icon at bounding box center [133, 138] width 6 height 6
click at [137, 151] on icon at bounding box center [138, 154] width 6 height 6
click at [130, 167] on icon at bounding box center [129, 170] width 6 height 6
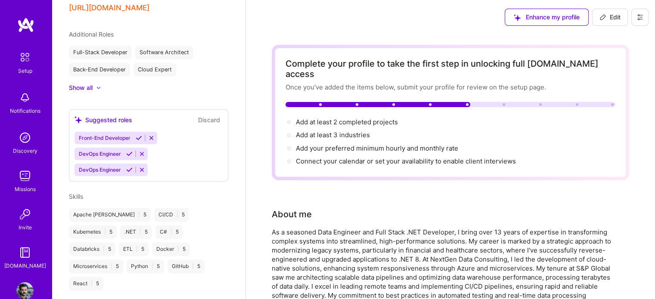
click at [129, 167] on icon at bounding box center [129, 170] width 6 height 6
click at [142, 151] on icon at bounding box center [142, 154] width 6 height 6
click at [137, 135] on icon at bounding box center [139, 138] width 6 height 6
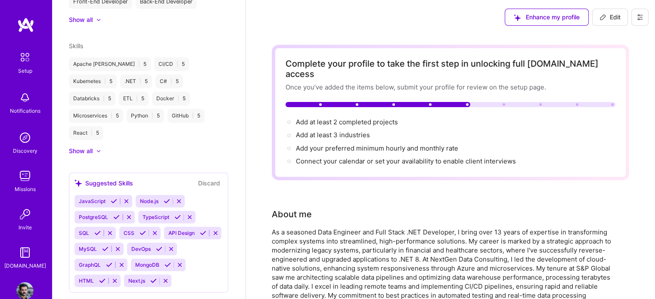
scroll to position [476, 0]
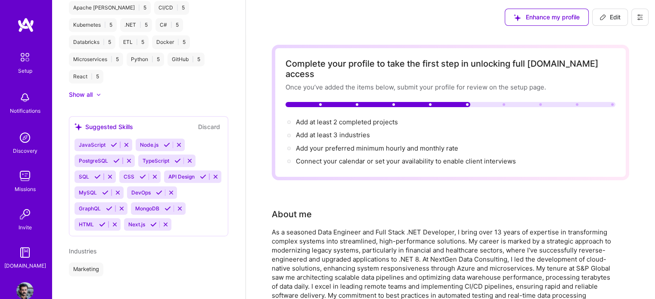
click at [111, 142] on icon at bounding box center [114, 145] width 6 height 6
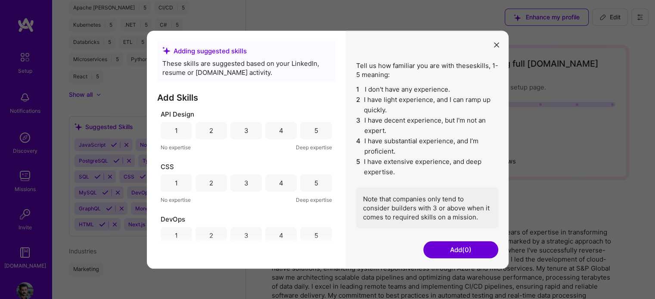
click at [320, 133] on div "5" at bounding box center [315, 130] width 31 height 17
click at [314, 179] on div "5" at bounding box center [316, 183] width 4 height 9
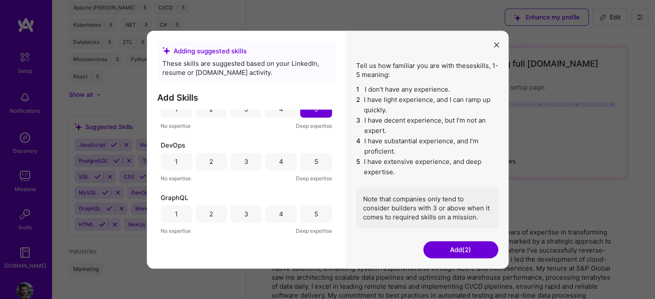
scroll to position [75, 0]
click at [314, 160] on div "5" at bounding box center [316, 160] width 4 height 9
click at [314, 212] on div "5" at bounding box center [316, 213] width 4 height 9
click at [314, 167] on div "5" at bounding box center [316, 164] width 4 height 9
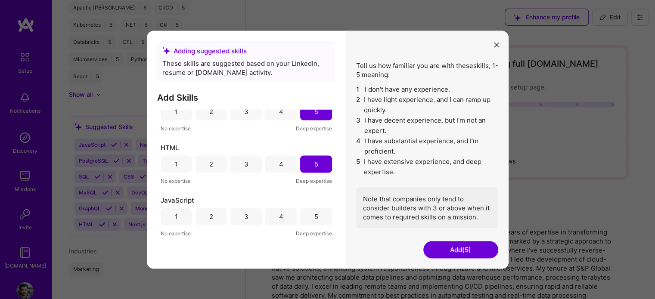
click at [317, 221] on div "5" at bounding box center [315, 216] width 31 height 17
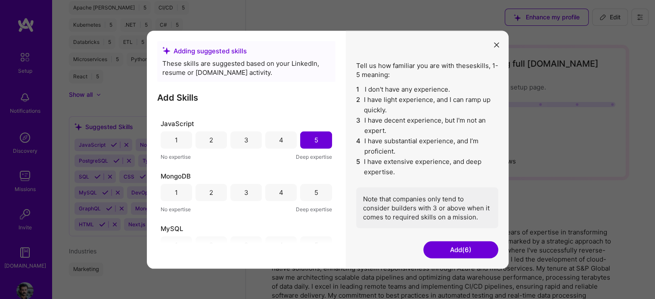
scroll to position [255, 0]
click at [314, 190] on div "5" at bounding box center [316, 191] width 4 height 9
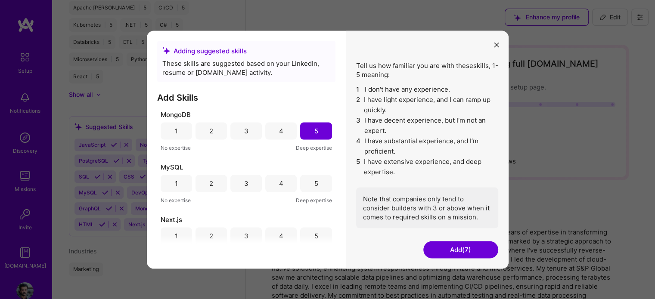
click at [312, 190] on div "5" at bounding box center [315, 183] width 31 height 17
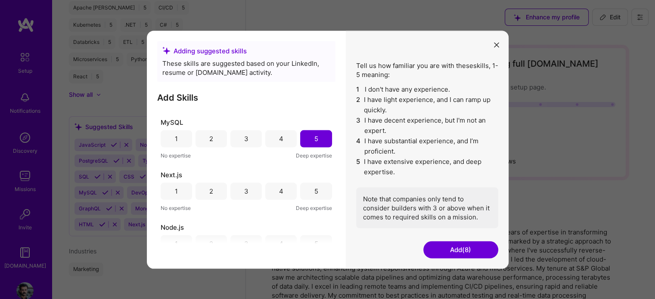
click at [314, 190] on div "5" at bounding box center [316, 191] width 4 height 9
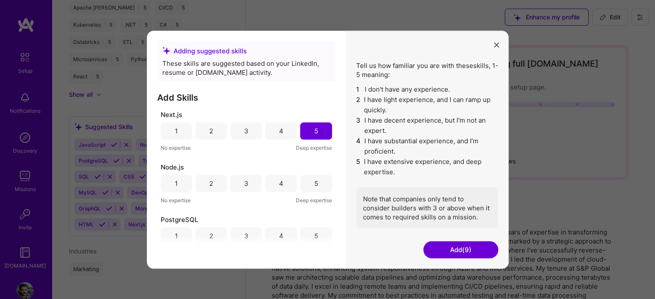
click at [312, 190] on div "5" at bounding box center [315, 183] width 31 height 17
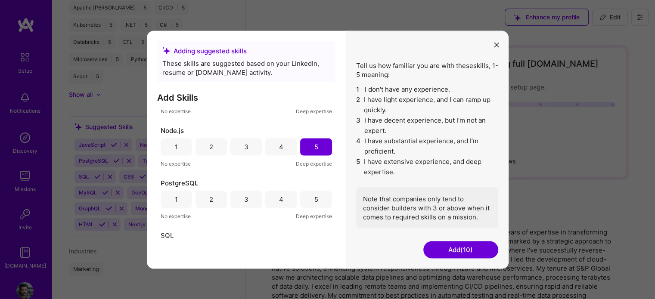
click at [312, 190] on div "PostgreSQL 1 2 3 4 5 No expertise Deep expertise" at bounding box center [246, 199] width 171 height 42
click at [314, 196] on div "5" at bounding box center [316, 199] width 4 height 9
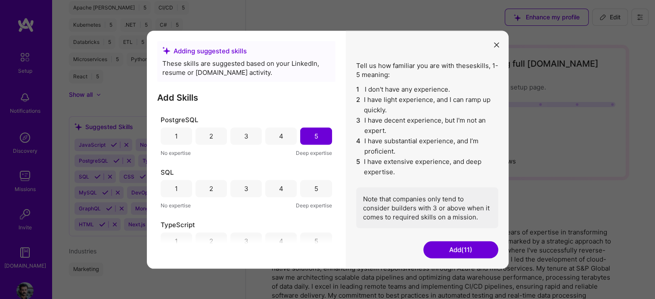
click at [314, 196] on div "5" at bounding box center [315, 188] width 31 height 17
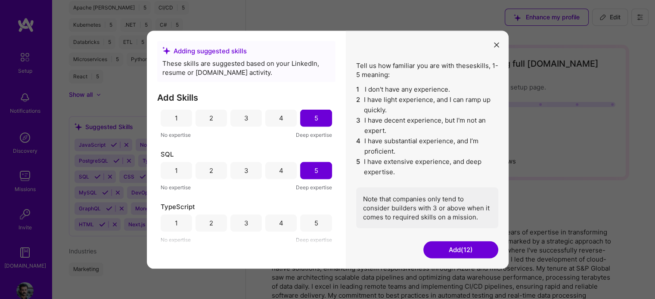
click at [314, 219] on div "5" at bounding box center [316, 223] width 4 height 9
click at [430, 246] on button "Add (13)" at bounding box center [460, 249] width 75 height 17
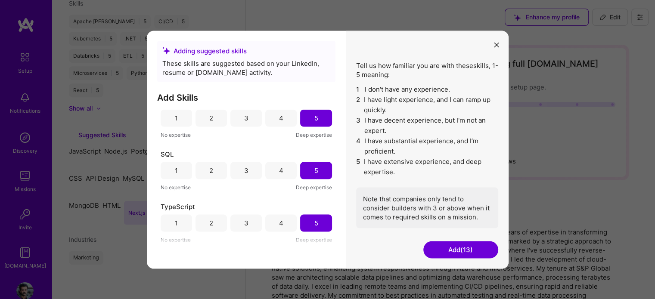
scroll to position [330, 0]
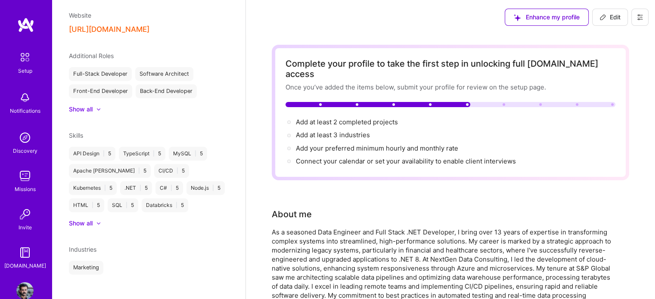
click at [90, 219] on div "Show all" at bounding box center [81, 223] width 24 height 9
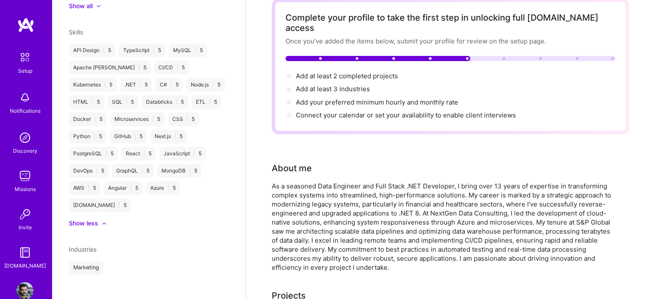
scroll to position [34, 0]
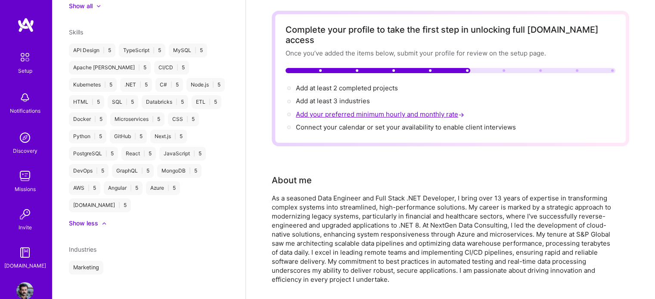
click at [380, 110] on span "Add your preferred minimum hourly and monthly rate →" at bounding box center [381, 114] width 170 height 8
select select "PK"
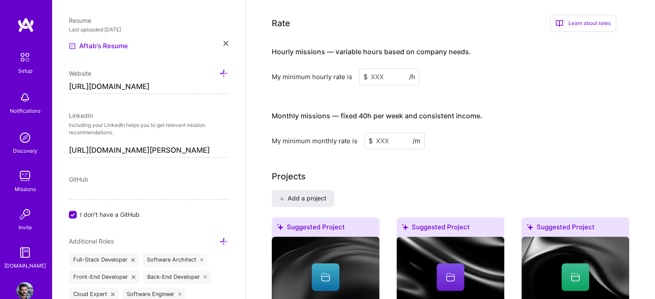
scroll to position [559, 0]
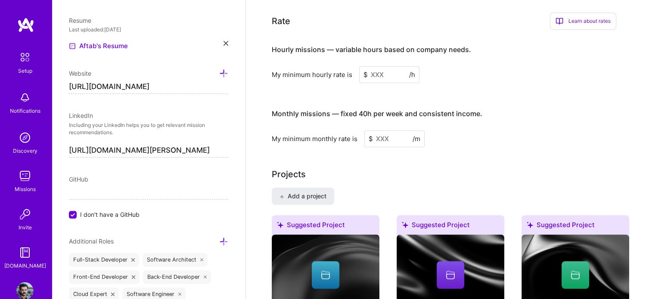
click at [381, 66] on input at bounding box center [389, 74] width 60 height 17
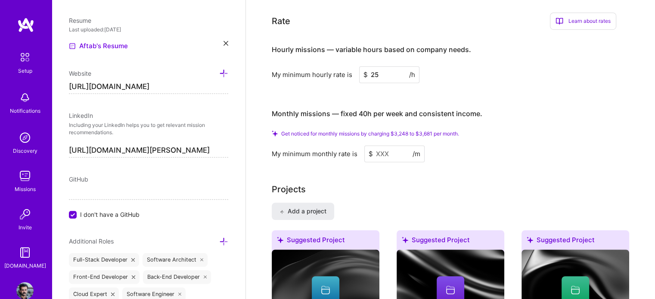
type input "25"
click at [391, 146] on input at bounding box center [394, 154] width 60 height 17
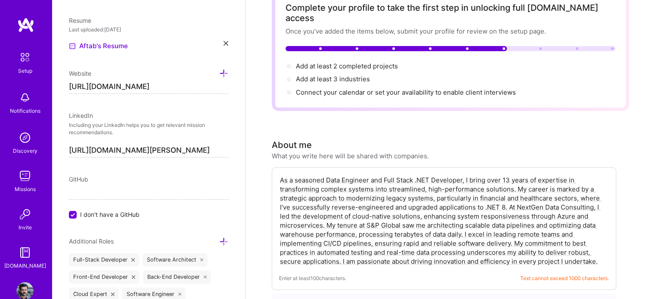
scroll to position [0, 0]
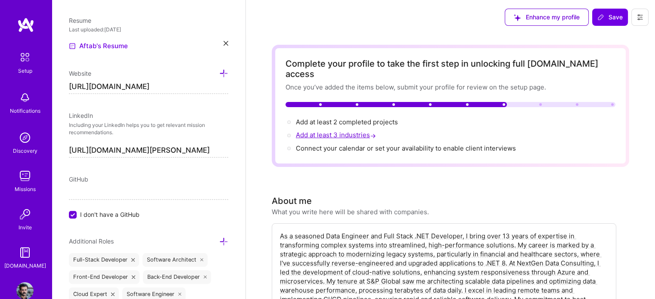
type input "3500"
click at [358, 131] on span "Add at least 3 industries →" at bounding box center [337, 135] width 82 height 8
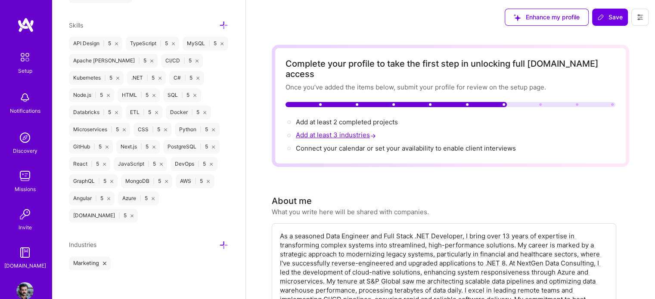
scroll to position [706, 0]
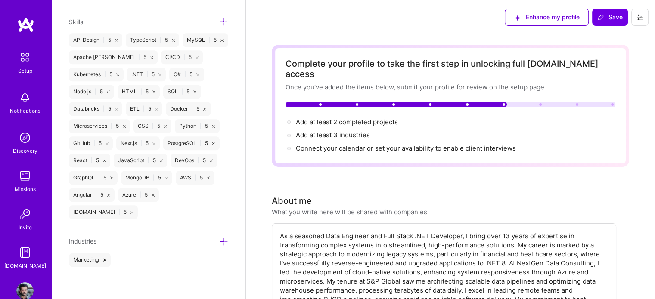
click at [219, 240] on icon at bounding box center [223, 241] width 9 height 9
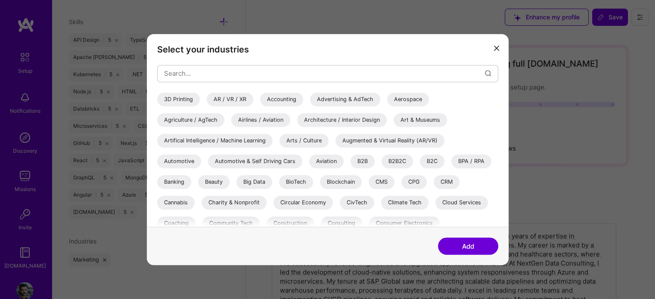
click at [278, 100] on div "Accounting" at bounding box center [281, 100] width 43 height 14
click at [349, 103] on div "Advertising & AdTech" at bounding box center [345, 100] width 70 height 14
click at [200, 118] on div "Agriculture / AgTech" at bounding box center [190, 120] width 67 height 14
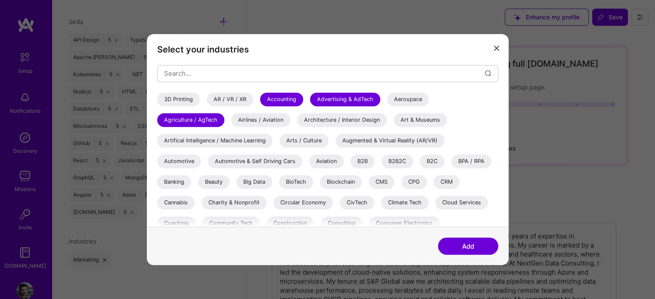
click at [271, 119] on div "Airlines / Aviation" at bounding box center [260, 120] width 59 height 14
click at [191, 162] on div "Automotive" at bounding box center [179, 162] width 44 height 14
click at [251, 163] on div "Automotive & Self Driving Cars" at bounding box center [255, 162] width 94 height 14
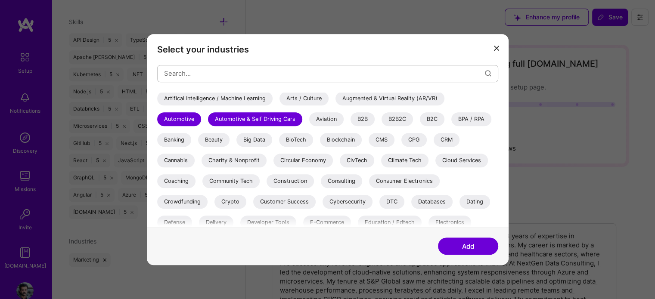
scroll to position [48, 0]
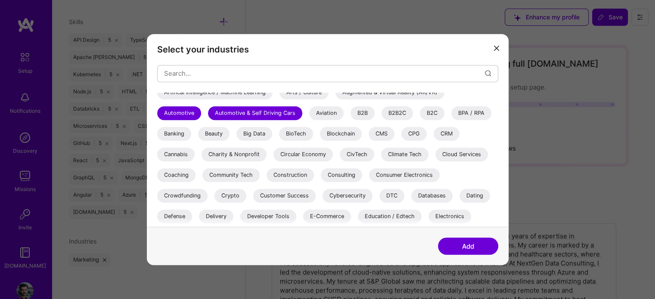
click at [177, 134] on div "Banking" at bounding box center [174, 134] width 34 height 14
click at [209, 135] on div "Beauty" at bounding box center [213, 134] width 31 height 14
click at [294, 132] on div "BioTech" at bounding box center [296, 134] width 34 height 14
click at [388, 130] on div "CMS" at bounding box center [382, 134] width 26 height 14
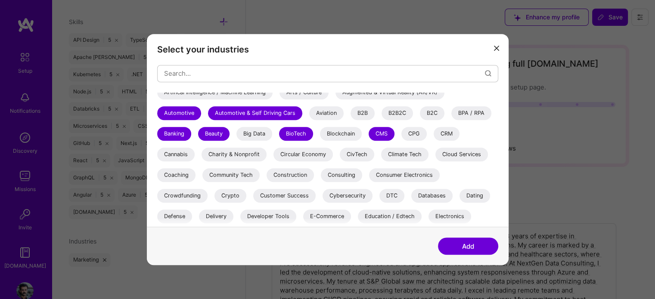
click at [447, 138] on div "CRM" at bounding box center [447, 134] width 26 height 14
click at [232, 157] on div "Charity & Nonprofit" at bounding box center [234, 155] width 65 height 14
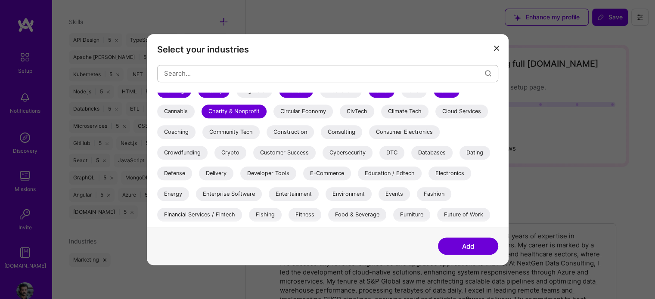
scroll to position [92, 0]
click at [419, 109] on div "Climate Tech" at bounding box center [404, 111] width 47 height 14
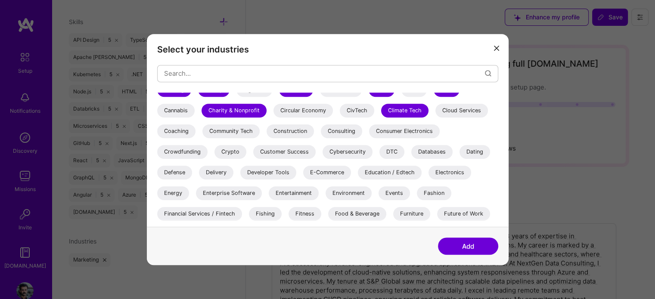
click at [452, 110] on div "Cloud Services" at bounding box center [462, 111] width 53 height 14
click at [227, 134] on div "Community Tech" at bounding box center [230, 132] width 57 height 14
click at [291, 135] on div "Construction" at bounding box center [290, 132] width 47 height 14
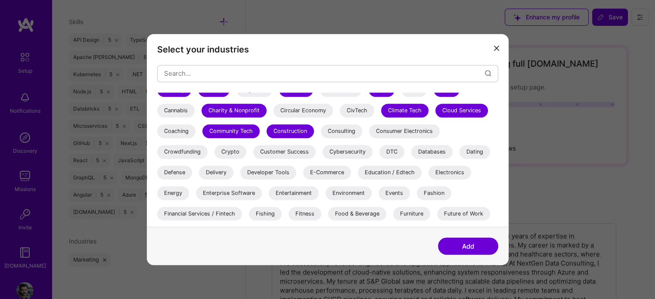
click at [339, 133] on div "Consulting" at bounding box center [341, 132] width 41 height 14
click at [383, 132] on div "Consumer Electronics" at bounding box center [404, 132] width 71 height 14
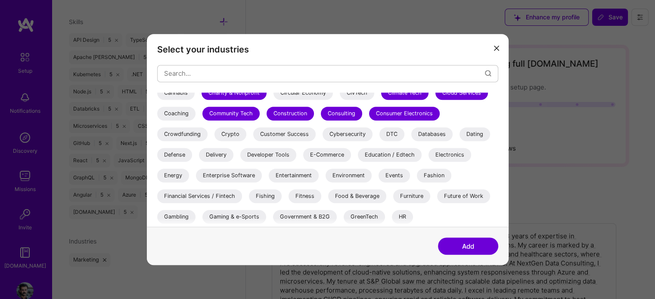
scroll to position [110, 0]
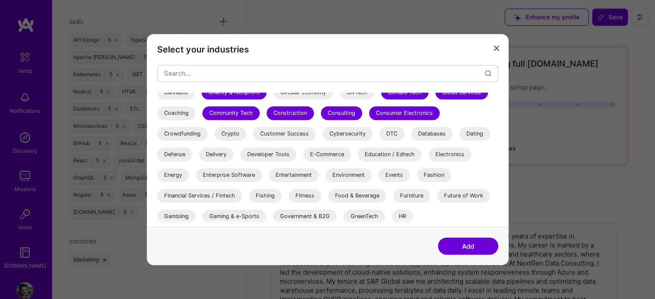
click at [278, 134] on div "Customer Success" at bounding box center [284, 134] width 62 height 14
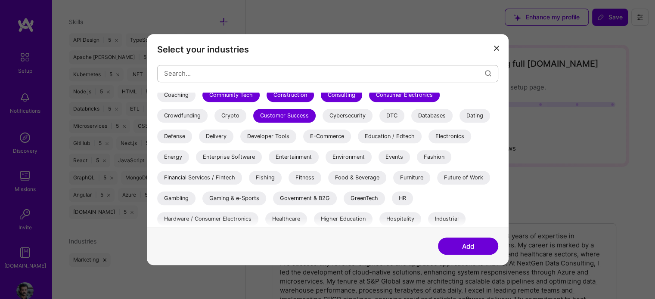
scroll to position [129, 0]
click at [227, 137] on div "Delivery" at bounding box center [216, 136] width 34 height 14
click at [333, 136] on div "E-Commerce" at bounding box center [327, 136] width 48 height 14
click at [383, 137] on div "Education / Edtech" at bounding box center [390, 136] width 64 height 14
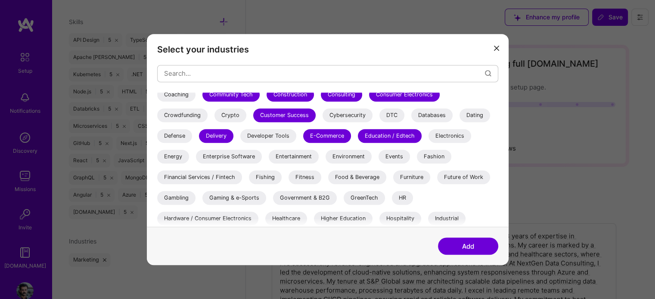
click at [176, 156] on div "Energy" at bounding box center [173, 157] width 32 height 14
click at [240, 153] on div "Enterprise Software" at bounding box center [229, 157] width 66 height 14
click at [286, 156] on div "Entertainment" at bounding box center [294, 157] width 50 height 14
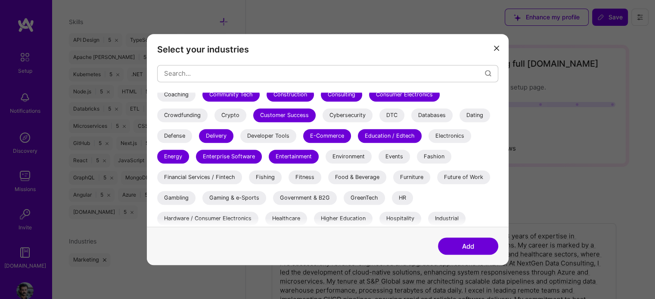
scroll to position [160, 0]
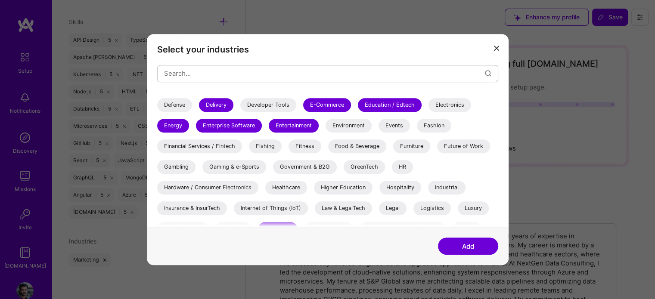
click at [298, 126] on div "Entertainment" at bounding box center [294, 126] width 50 height 14
click at [338, 125] on div "Environment" at bounding box center [349, 126] width 46 height 14
click at [426, 124] on div "Fashion" at bounding box center [434, 126] width 34 height 14
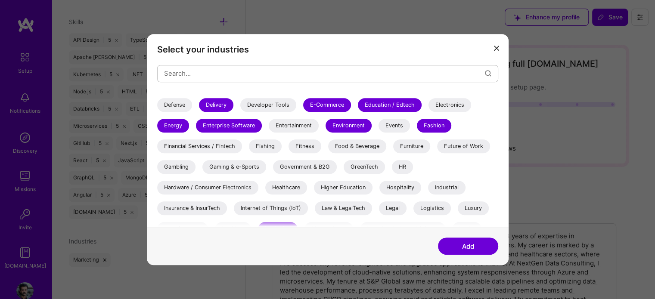
click at [176, 144] on div "Financial Services / Fintech" at bounding box center [199, 147] width 85 height 14
click at [263, 146] on div "Fishing" at bounding box center [265, 147] width 33 height 14
click at [301, 148] on div "Fitness" at bounding box center [305, 147] width 33 height 14
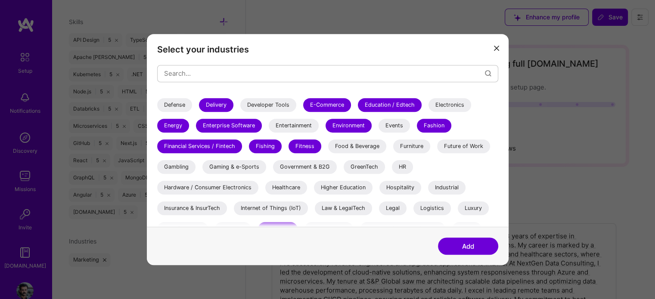
click at [347, 148] on div "Food & Beverage" at bounding box center [357, 147] width 58 height 14
click at [418, 143] on div "Furniture" at bounding box center [411, 147] width 37 height 14
click at [450, 146] on div "Future of Work" at bounding box center [463, 147] width 53 height 14
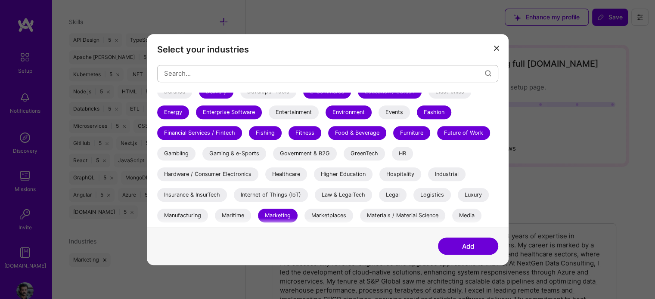
scroll to position [181, 0]
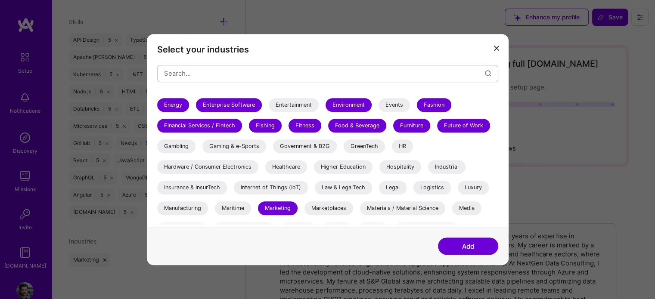
click at [249, 151] on div "Gaming & e-Sports" at bounding box center [234, 147] width 64 height 14
click at [289, 147] on div "Government & B2G" at bounding box center [305, 147] width 64 height 14
click at [359, 151] on div "GreenTech" at bounding box center [364, 147] width 41 height 14
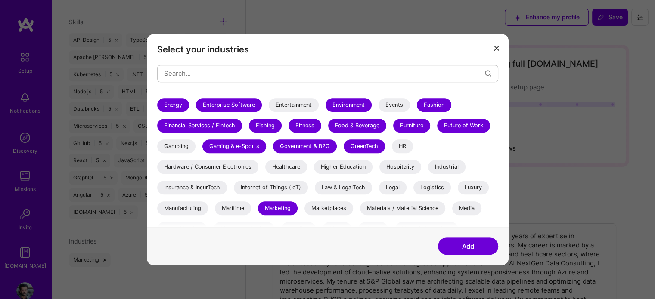
click at [398, 151] on div "HR" at bounding box center [402, 147] width 21 height 14
click at [218, 171] on div "Hardware / Consumer Electronics" at bounding box center [207, 167] width 101 height 14
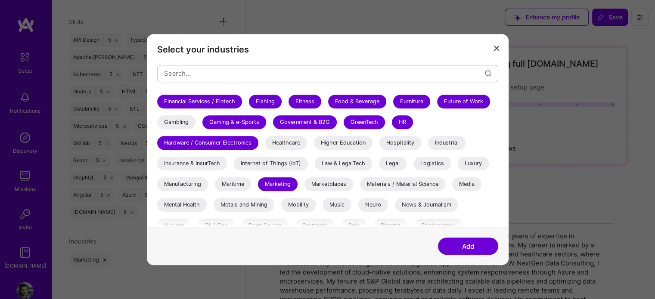
scroll to position [205, 0]
click at [301, 143] on div "Healthcare" at bounding box center [286, 143] width 42 height 14
click at [395, 141] on div "Hospitality" at bounding box center [401, 143] width 42 height 14
click at [455, 143] on div "Industrial" at bounding box center [446, 143] width 37 height 14
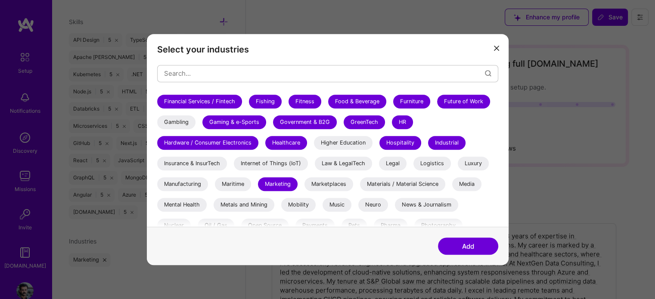
click at [215, 162] on div "Insurance & InsurTech" at bounding box center [192, 164] width 70 height 14
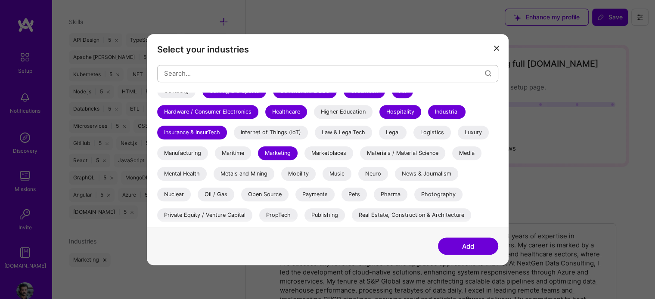
scroll to position [240, 0]
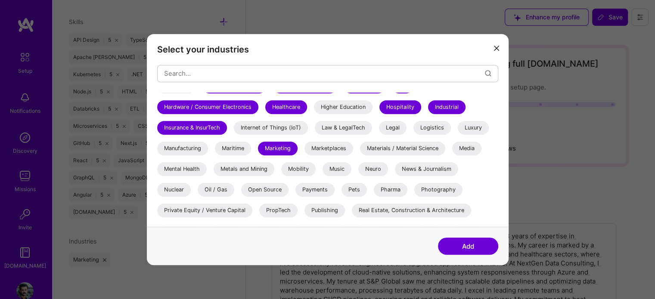
click at [360, 124] on div "Law & LegalTech" at bounding box center [343, 128] width 57 height 14
click at [392, 130] on div "Legal" at bounding box center [393, 128] width 28 height 14
click at [429, 127] on div "Logistics" at bounding box center [432, 128] width 37 height 14
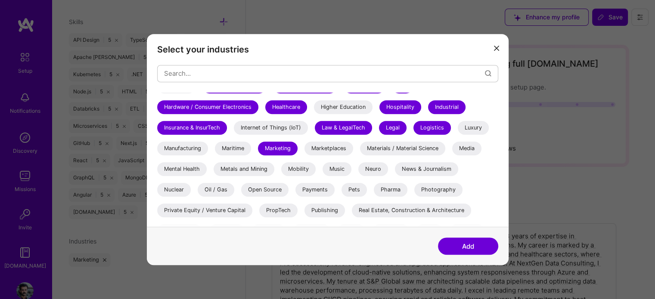
click at [465, 131] on div "Luxury" at bounding box center [473, 128] width 31 height 14
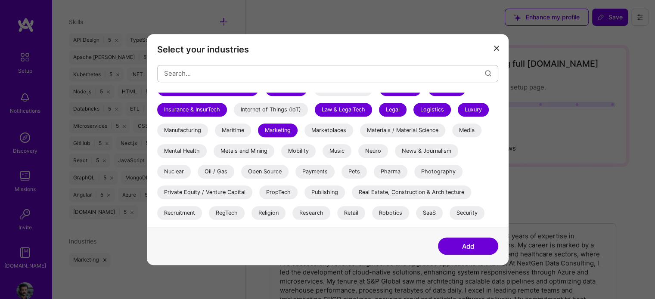
scroll to position [259, 0]
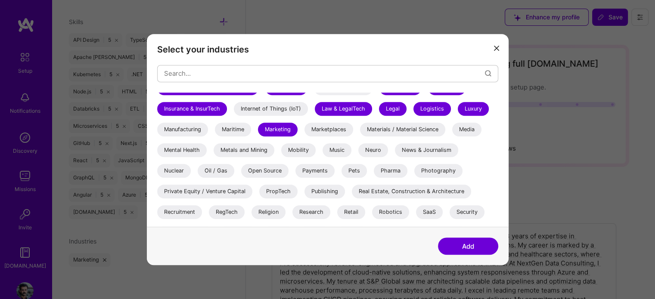
click at [197, 133] on div "Manufacturing" at bounding box center [182, 130] width 51 height 14
click at [339, 136] on div "Marketplaces" at bounding box center [329, 130] width 49 height 14
click at [396, 130] on div "Materials / Material Science" at bounding box center [402, 130] width 85 height 14
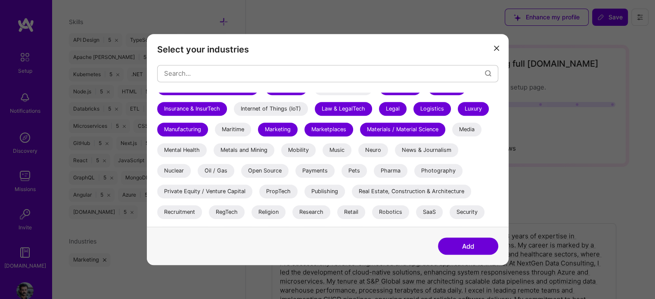
click at [194, 153] on div "Mental Health" at bounding box center [182, 150] width 50 height 14
click at [246, 150] on div "Metals and Mining" at bounding box center [244, 150] width 61 height 14
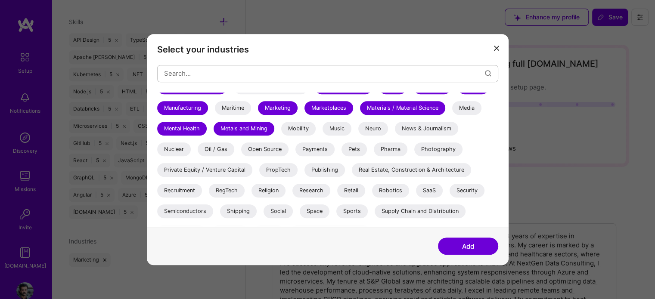
scroll to position [282, 0]
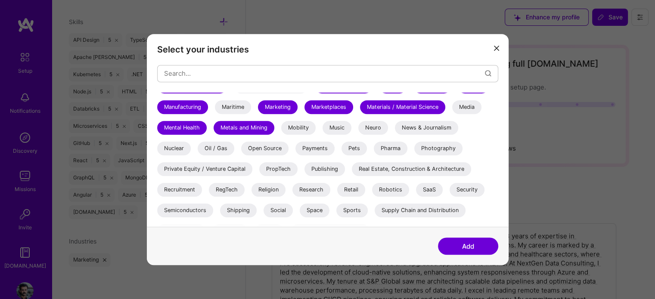
click at [221, 147] on div "Oil / Gas" at bounding box center [216, 149] width 37 height 14
click at [260, 148] on div "Open Source" at bounding box center [264, 149] width 47 height 14
click at [357, 150] on div "Pets" at bounding box center [354, 149] width 25 height 14
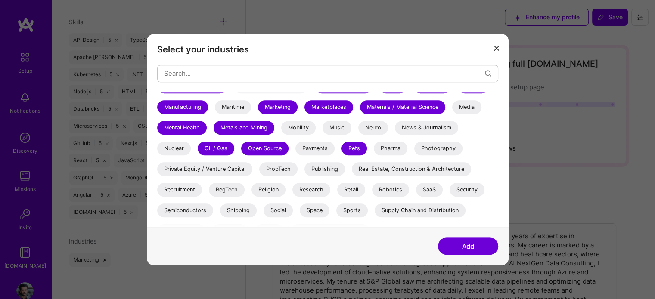
click at [395, 153] on div "Pharma" at bounding box center [391, 149] width 34 height 14
click at [233, 169] on div "Private Equity / Venture Capital" at bounding box center [204, 169] width 95 height 14
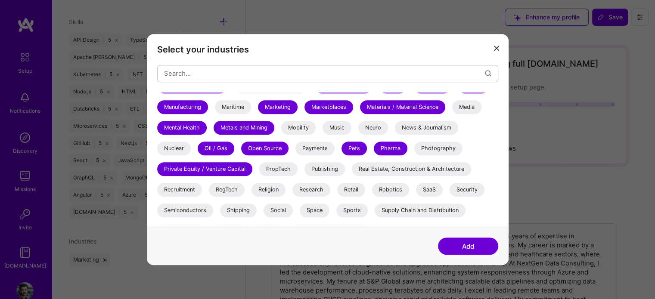
click at [380, 172] on div "Real Estate, Construction & Architecture" at bounding box center [411, 169] width 119 height 14
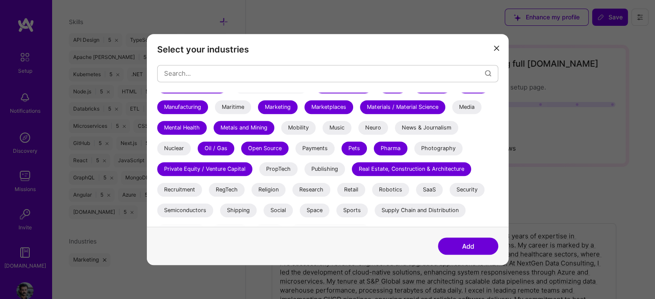
scroll to position [296, 0]
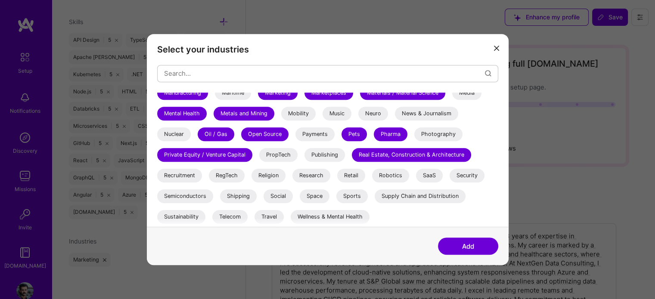
click at [356, 174] on div "Retail" at bounding box center [351, 176] width 28 height 14
click at [426, 181] on div "SaaS" at bounding box center [429, 176] width 27 height 14
click at [223, 196] on div "Shipping" at bounding box center [238, 197] width 37 height 14
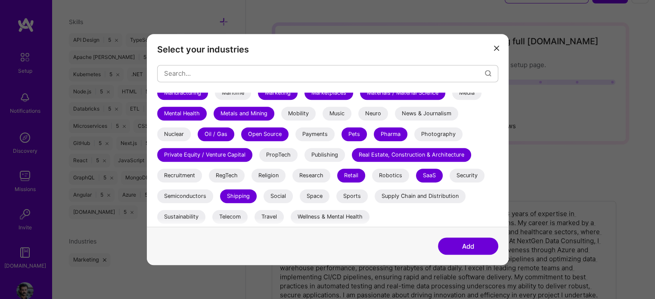
click at [398, 199] on div "Supply Chain and Distribution" at bounding box center [420, 197] width 91 height 14
click at [265, 213] on div "Travel" at bounding box center [269, 217] width 29 height 14
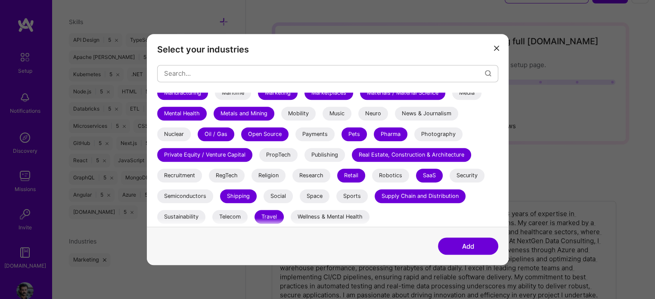
click at [480, 249] on button "Add" at bounding box center [468, 246] width 60 height 17
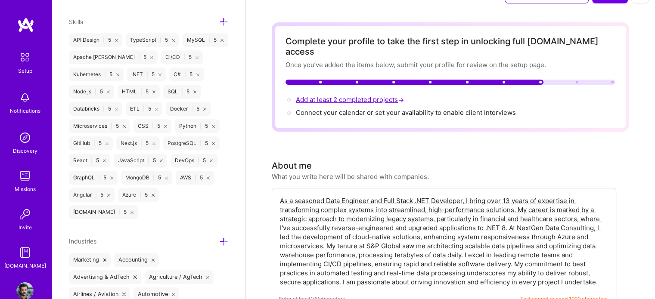
click at [367, 96] on span "Add at least 2 completed projects →" at bounding box center [351, 100] width 110 height 8
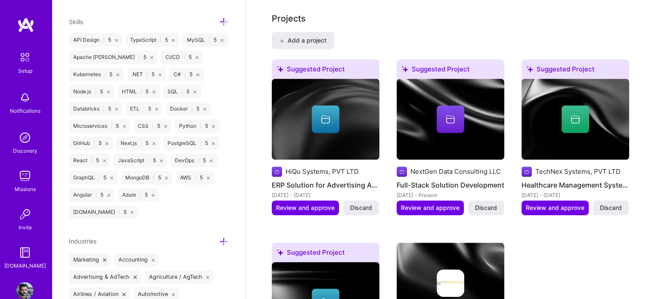
scroll to position [667, 0]
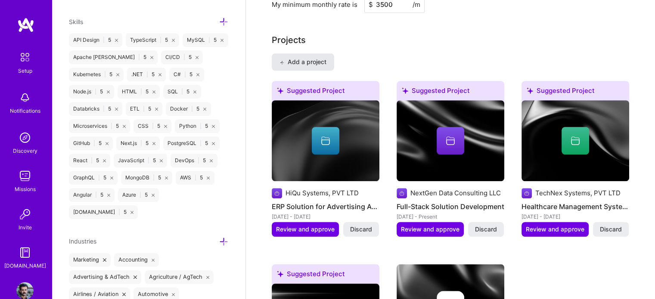
click at [294, 58] on span "Add a project" at bounding box center [303, 62] width 47 height 9
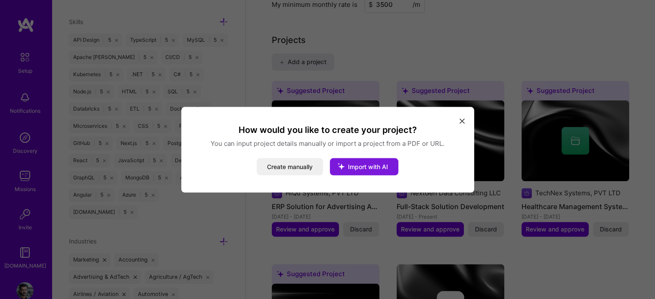
click at [360, 172] on button "Import with AI" at bounding box center [364, 166] width 69 height 17
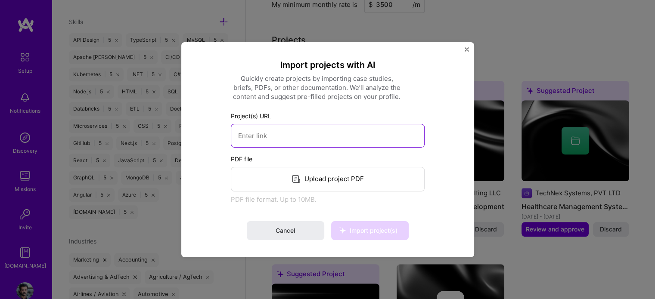
click at [329, 136] on input at bounding box center [328, 136] width 194 height 24
paste input "[URL][DOMAIN_NAME]"
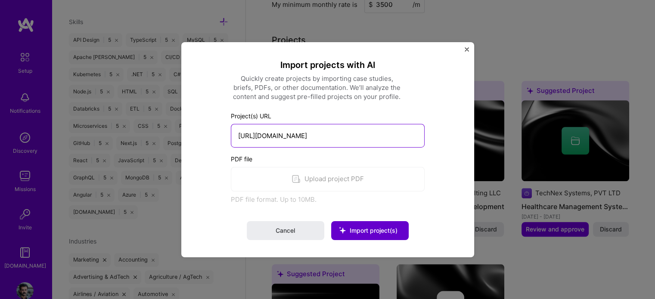
type input "[URL][DOMAIN_NAME]"
click at [349, 224] on icon at bounding box center [342, 230] width 22 height 22
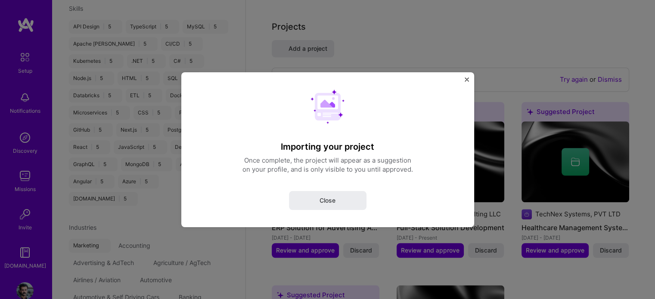
select select "PK"
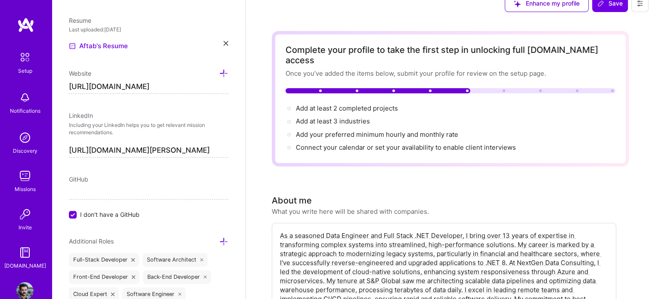
scroll to position [0, 0]
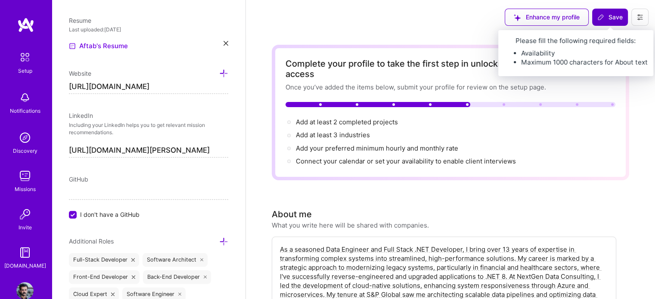
click at [603, 20] on icon at bounding box center [601, 17] width 7 height 7
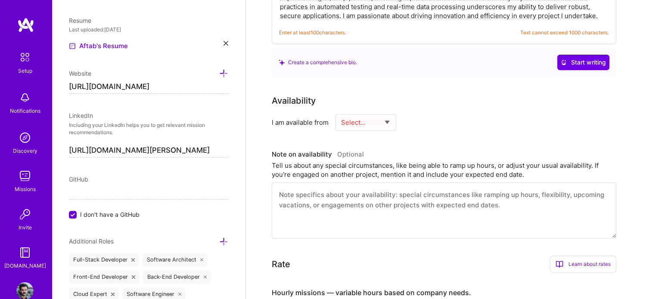
scroll to position [316, 0]
click at [369, 111] on select "Select... Right Now Future Date Not Available" at bounding box center [366, 122] width 50 height 22
select select "Right Now"
click at [341, 111] on select "Select... Right Now Future Date Not Available" at bounding box center [366, 122] width 50 height 22
click at [429, 113] on input at bounding box center [445, 121] width 52 height 17
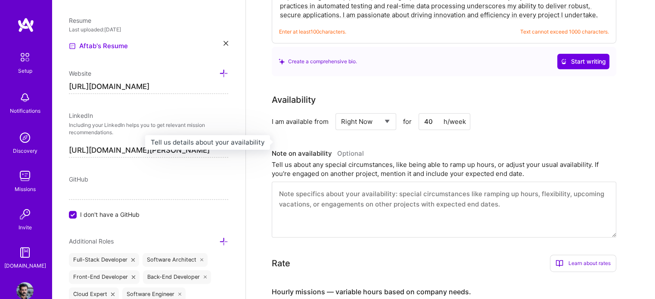
type input "40"
click at [408, 147] on h3 "Note on availability Optional" at bounding box center [444, 153] width 345 height 13
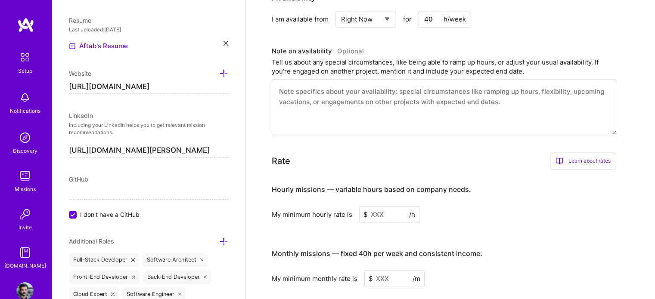
scroll to position [432, 0]
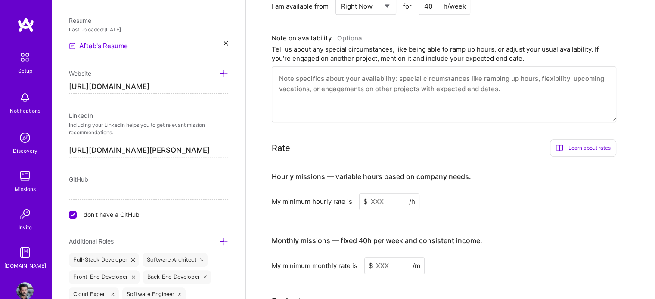
click at [380, 193] on input at bounding box center [389, 201] width 60 height 17
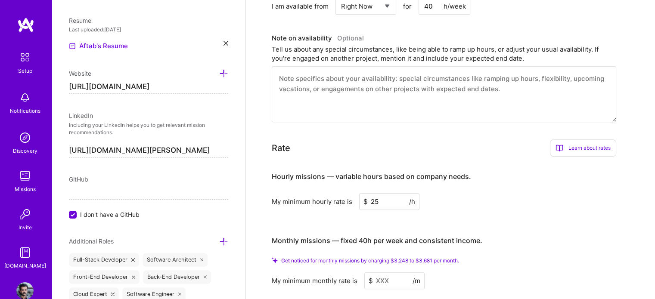
type input "25"
click at [379, 273] on input at bounding box center [394, 281] width 60 height 17
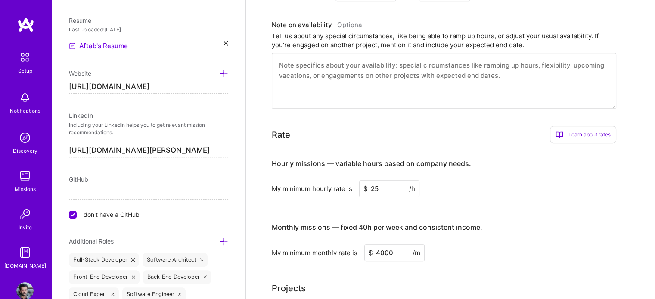
type input "4000"
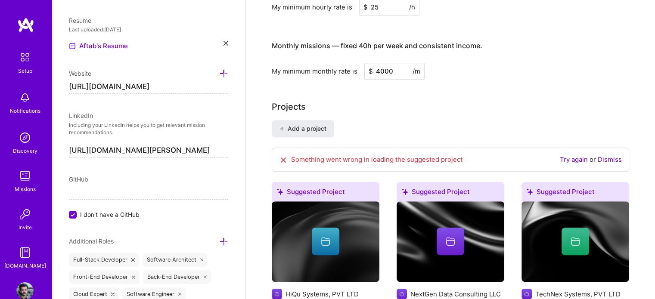
scroll to position [617, 0]
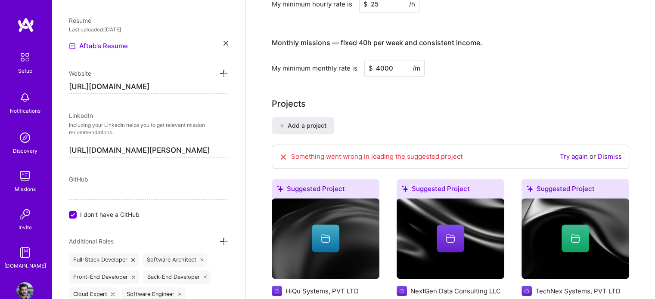
click at [565, 145] on div "Something went wrong in loading the suggested project Try again or Dismiss" at bounding box center [451, 157] width 358 height 24
click at [565, 153] on link "Try again" at bounding box center [574, 157] width 28 height 8
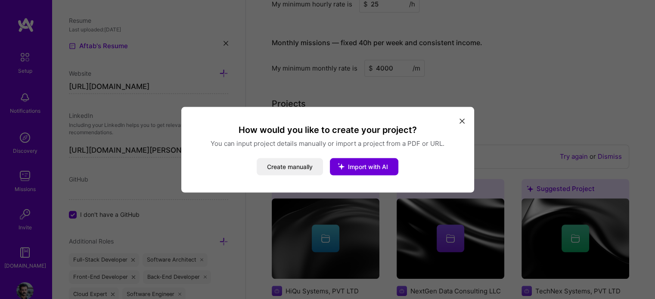
click at [462, 121] on icon "modal" at bounding box center [462, 121] width 5 height 5
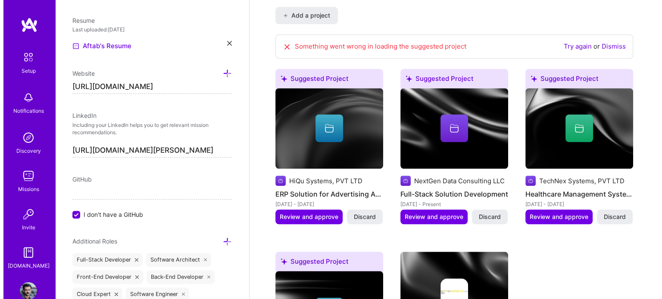
scroll to position [743, 0]
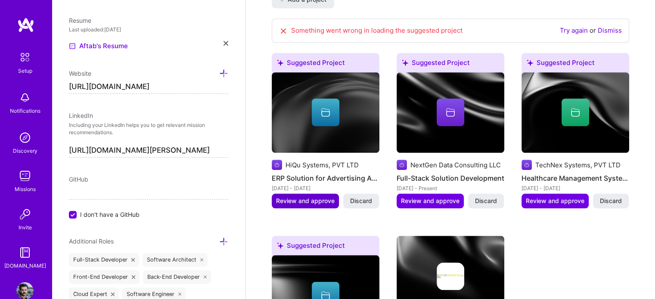
click at [305, 197] on span "Review and approve" at bounding box center [305, 201] width 59 height 9
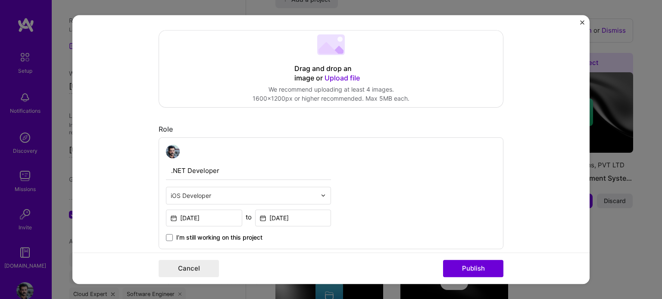
scroll to position [180, 0]
click at [443, 268] on button "Publish" at bounding box center [473, 268] width 60 height 17
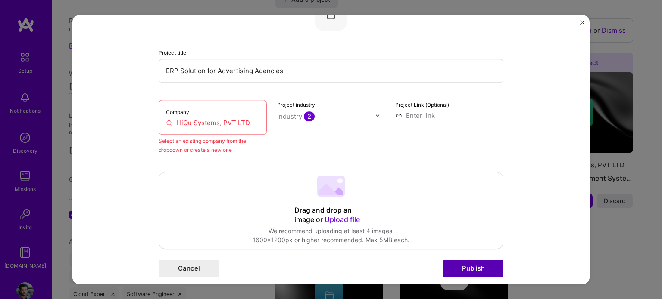
scroll to position [56, 0]
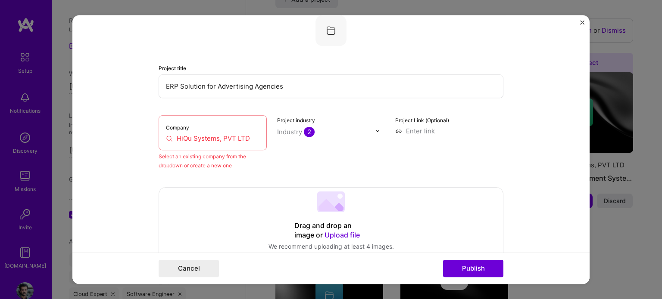
click at [226, 139] on input "HiQu Systems, PVT LTD" at bounding box center [212, 138] width 93 height 9
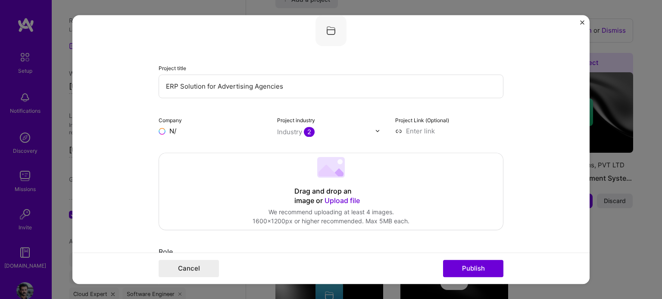
type input "N/A"
click at [200, 128] on input "N/A" at bounding box center [213, 131] width 108 height 9
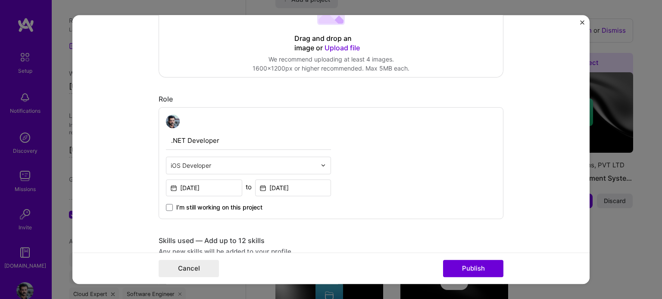
scroll to position [210, 0]
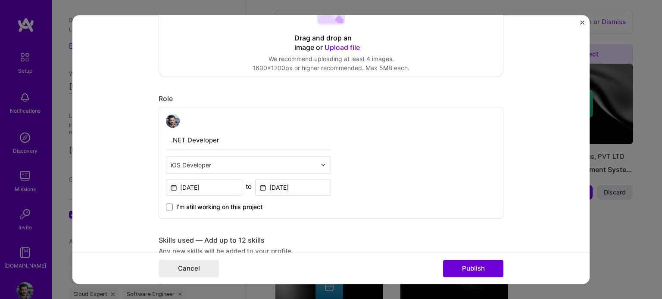
click at [324, 165] on div at bounding box center [326, 165] width 10 height 17
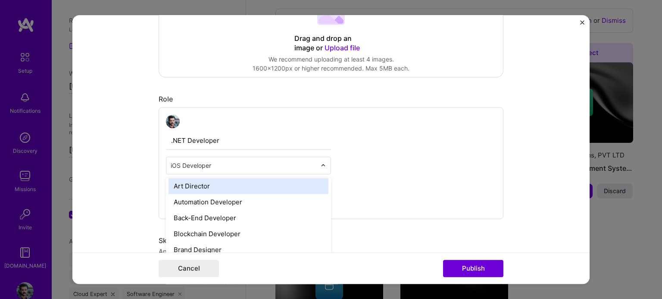
scroll to position [115, 0]
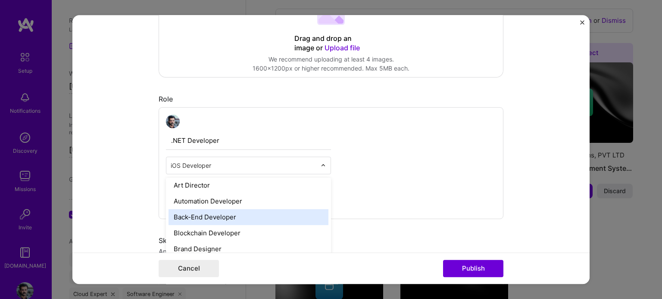
click at [274, 215] on div "Back-End Developer" at bounding box center [248, 217] width 160 height 16
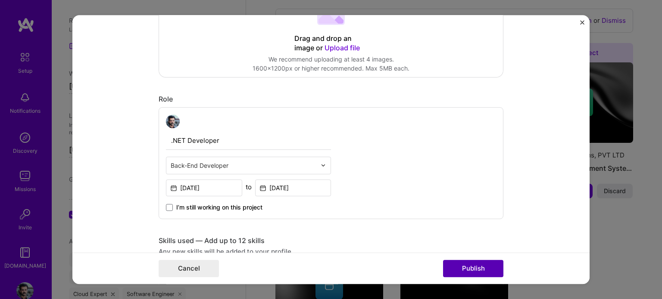
click at [456, 264] on button "Publish" at bounding box center [473, 268] width 60 height 17
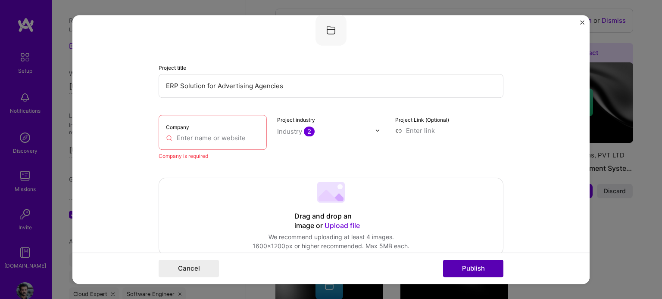
scroll to position [56, 0]
click at [238, 139] on input "text" at bounding box center [212, 138] width 93 height 9
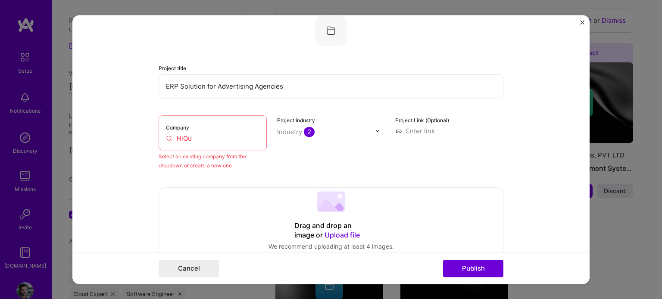
click at [214, 164] on div "Select an existing company from the dropdown or create a new one" at bounding box center [213, 161] width 108 height 18
click at [191, 139] on input "HiQu" at bounding box center [212, 138] width 93 height 9
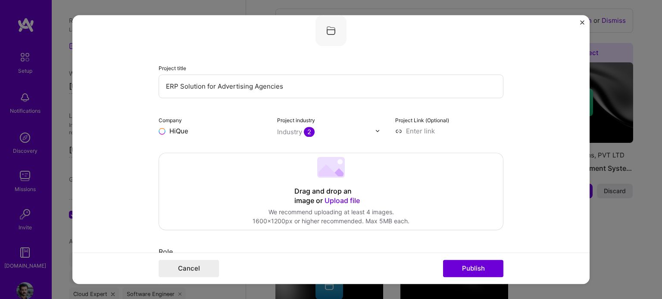
type input "HiQue"
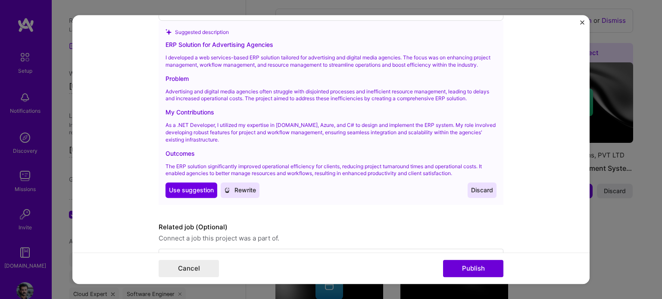
scroll to position [912, 0]
click at [191, 192] on span "Use suggestion" at bounding box center [191, 191] width 45 height 9
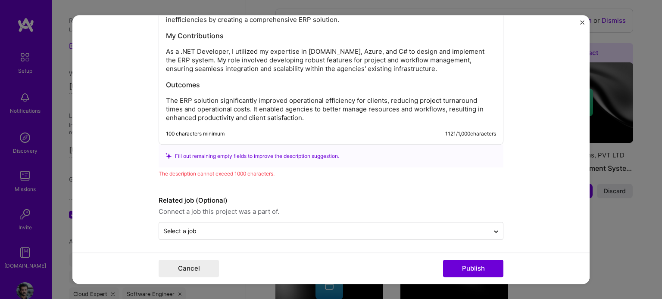
scroll to position [934, 0]
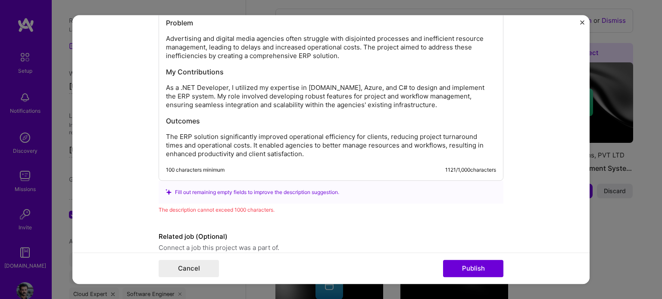
click at [210, 138] on p "The ERP solution significantly improved operational efficiency for clients, red…" at bounding box center [331, 146] width 330 height 26
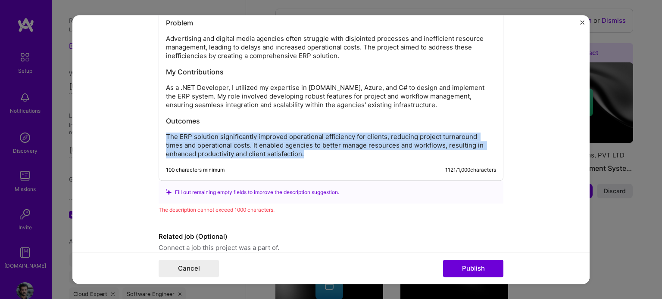
click at [210, 138] on p "The ERP solution significantly improved operational efficiency for clients, red…" at bounding box center [331, 146] width 330 height 26
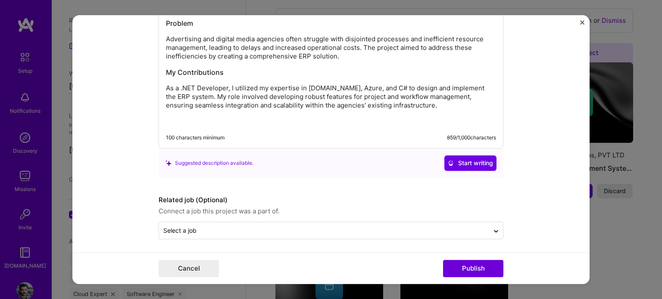
scroll to position [917, 0]
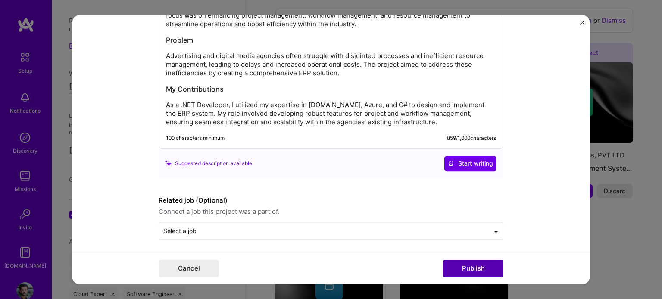
click at [467, 272] on button "Publish" at bounding box center [473, 268] width 60 height 17
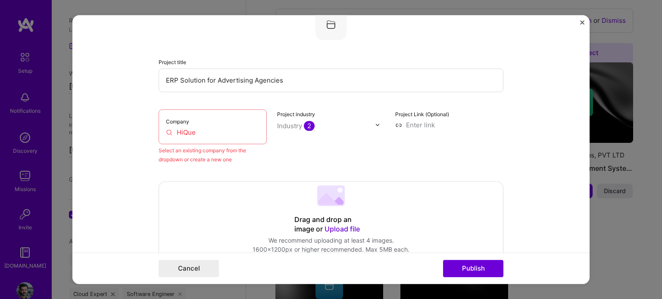
scroll to position [56, 0]
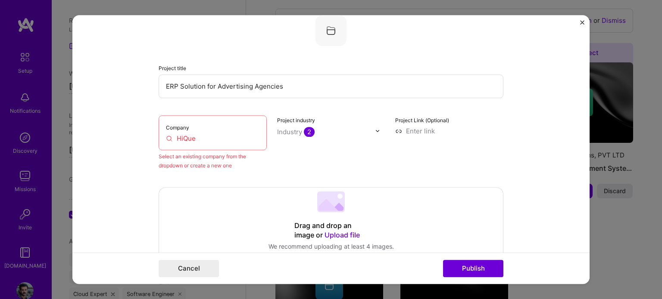
click at [216, 138] on input "HiQue" at bounding box center [212, 138] width 93 height 9
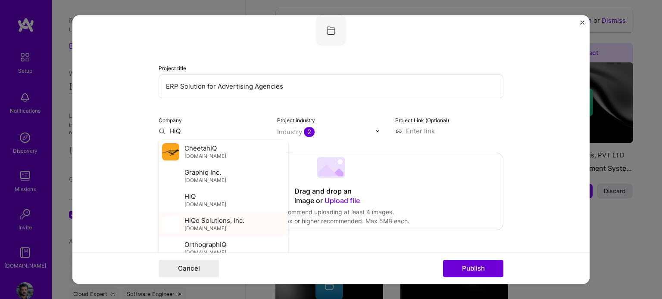
type input "HiQ"
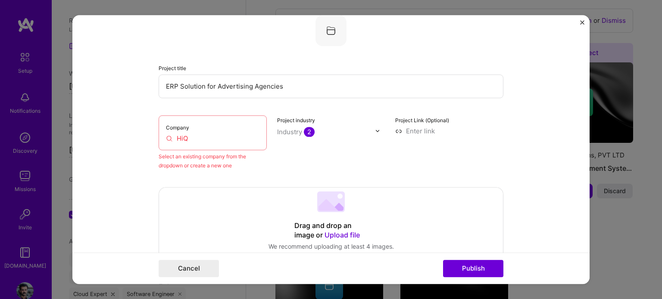
click at [199, 141] on input "HiQ" at bounding box center [212, 138] width 93 height 9
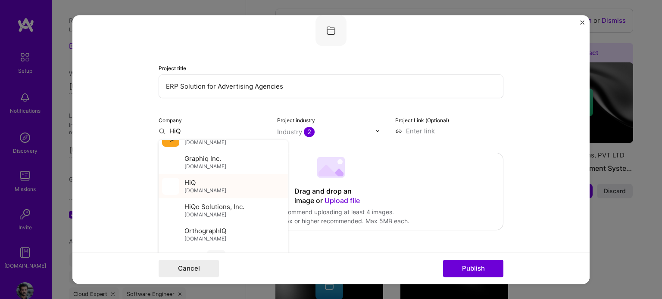
scroll to position [14, 0]
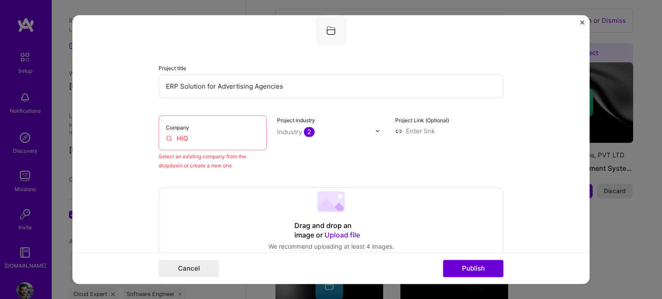
click at [186, 134] on input "HiQ" at bounding box center [212, 138] width 93 height 9
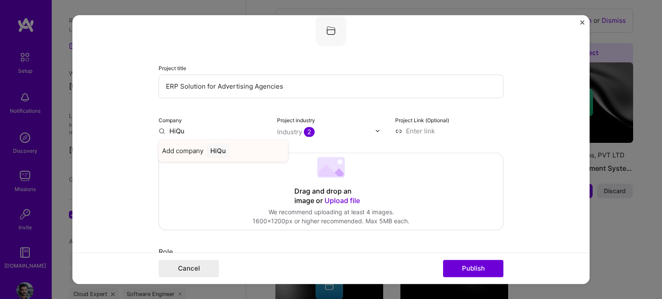
type input "HiQu"
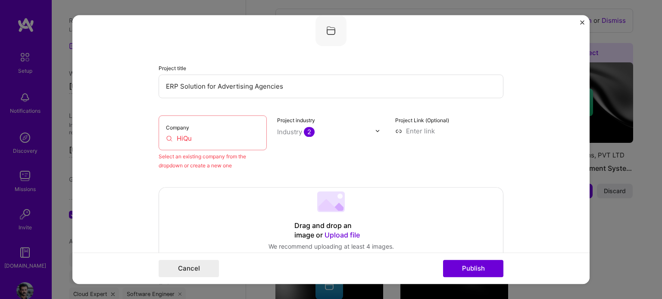
click at [180, 141] on input "HiQu" at bounding box center [212, 138] width 93 height 9
click at [195, 139] on input "S&P G" at bounding box center [212, 138] width 93 height 9
click at [205, 139] on input "S&P Glo" at bounding box center [212, 138] width 93 height 9
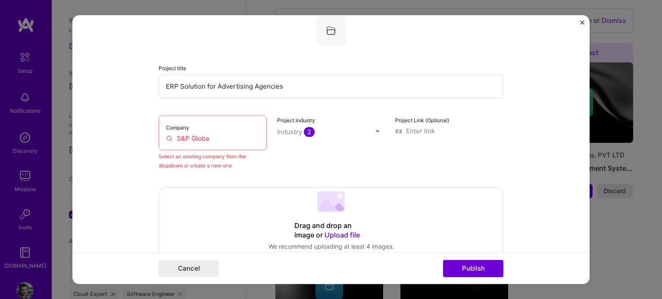
click at [216, 134] on input "S&P Globa" at bounding box center [212, 138] width 93 height 9
click at [216, 138] on input "S&P Global" at bounding box center [212, 138] width 93 height 9
click at [462, 266] on button "Publish" at bounding box center [473, 268] width 60 height 17
click at [244, 137] on input "S&P Global" at bounding box center [212, 138] width 93 height 9
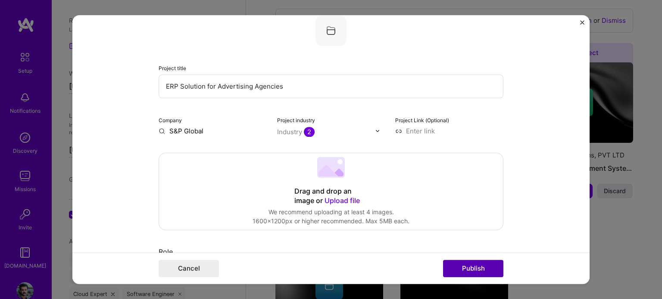
click at [451, 267] on button "Publish" at bounding box center [473, 268] width 60 height 17
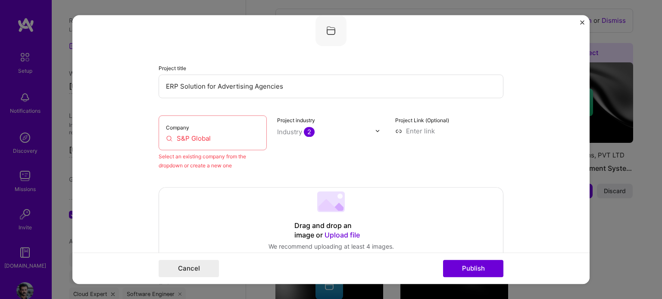
click at [206, 153] on div "Select an existing company from the dropdown or create a new one" at bounding box center [213, 161] width 108 height 18
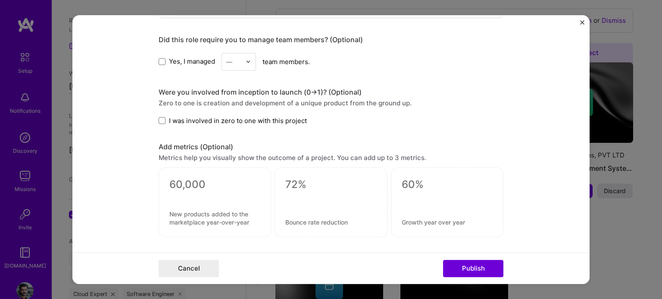
scroll to position [917, 0]
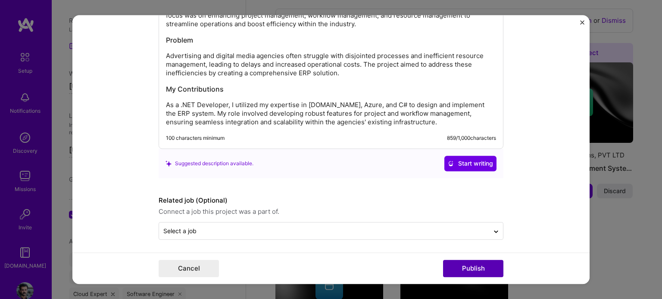
click at [460, 263] on button "Publish" at bounding box center [473, 268] width 60 height 17
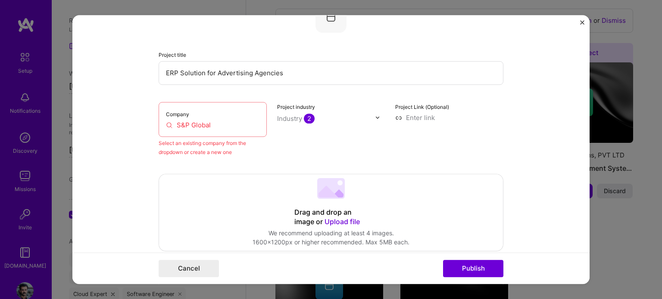
scroll to position [56, 0]
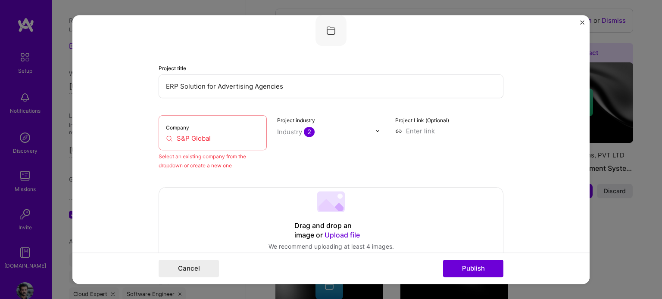
click at [205, 143] on div "Company S&P Global" at bounding box center [213, 132] width 108 height 35
click at [204, 138] on input "S&P Global" at bounding box center [212, 138] width 93 height 9
type input "D"
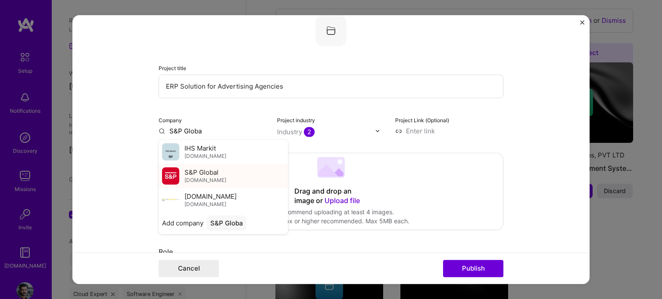
type input "S&P Globa"
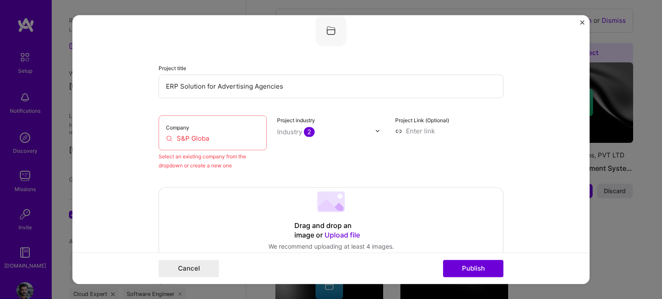
click at [198, 134] on input "S&P Globa" at bounding box center [212, 138] width 93 height 9
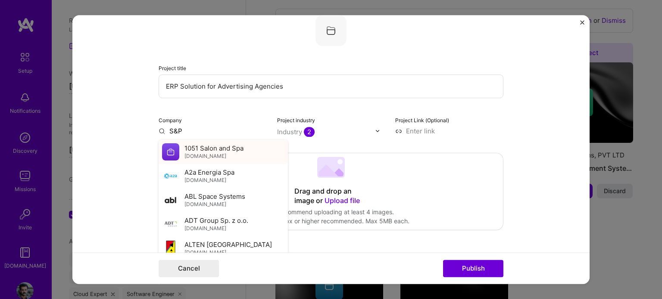
type input "S&P"
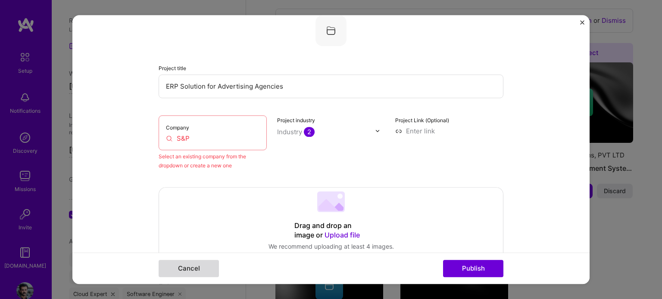
click at [186, 269] on button "Cancel" at bounding box center [189, 268] width 60 height 17
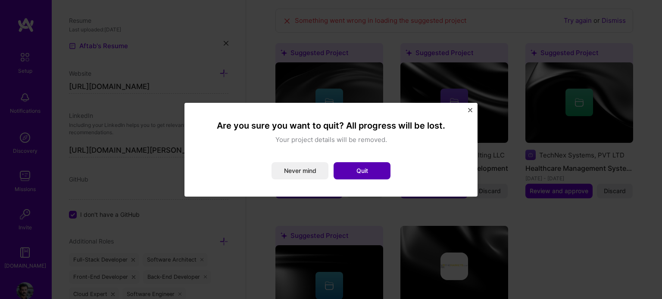
click at [377, 166] on button "Quit" at bounding box center [361, 170] width 57 height 17
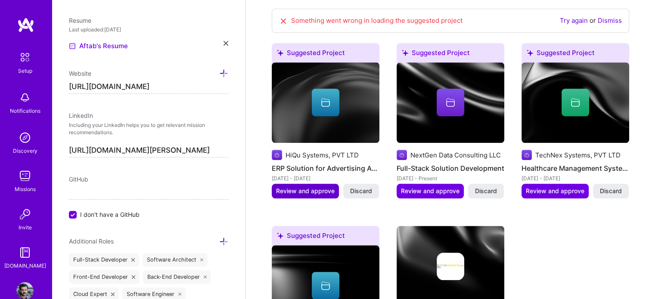
click at [326, 187] on span "Review and approve" at bounding box center [305, 191] width 59 height 9
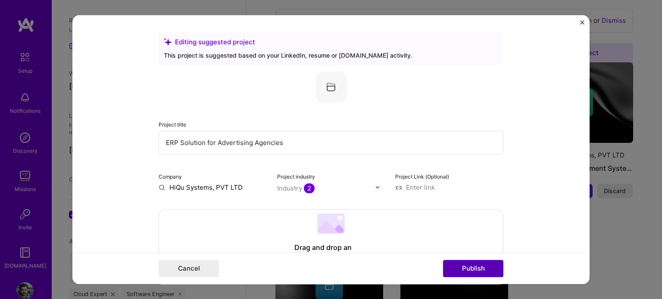
click at [462, 268] on button "Publish" at bounding box center [473, 268] width 60 height 17
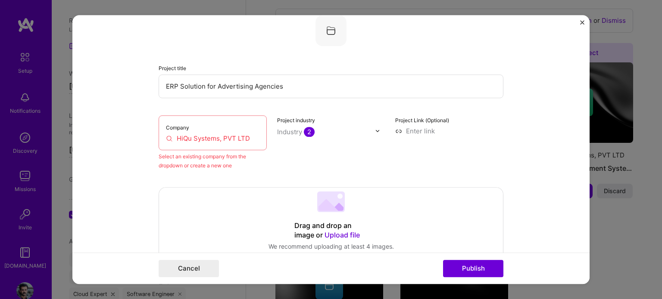
click at [228, 137] on input "HiQu Systems, PVT LTD" at bounding box center [212, 138] width 93 height 9
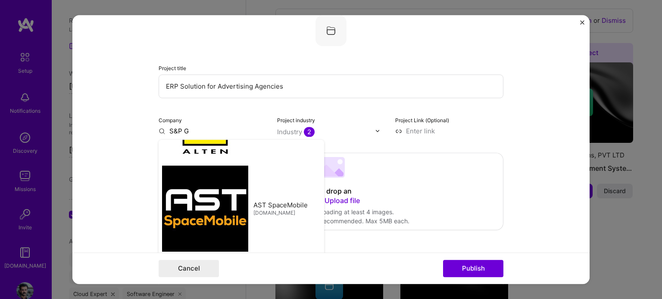
scroll to position [0, 0]
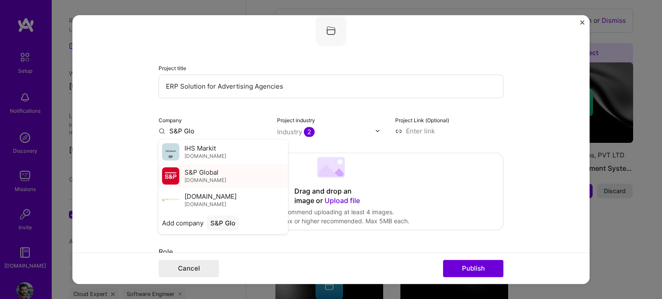
type input "S&P Glo"
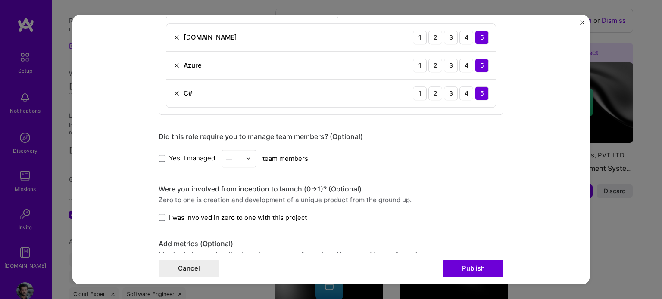
scroll to position [819, 0]
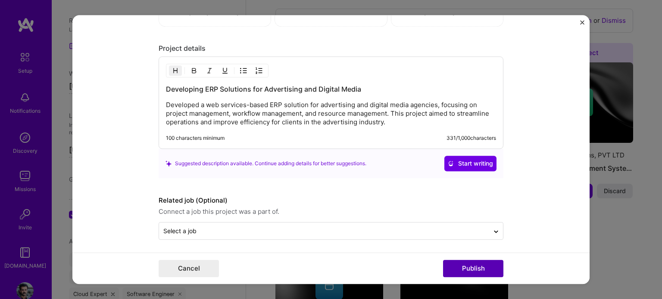
click at [455, 271] on button "Publish" at bounding box center [473, 268] width 60 height 17
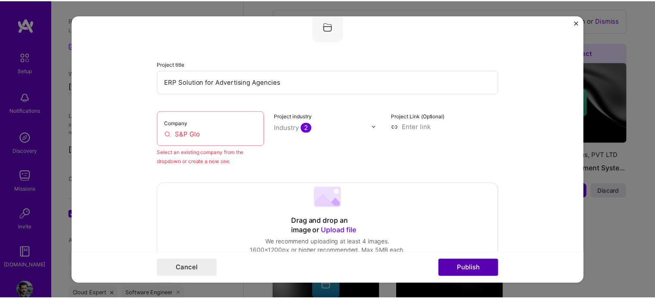
scroll to position [56, 0]
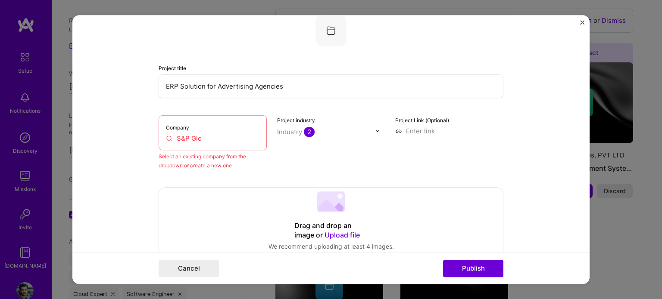
click at [582, 24] on img "Close" at bounding box center [582, 22] width 4 height 4
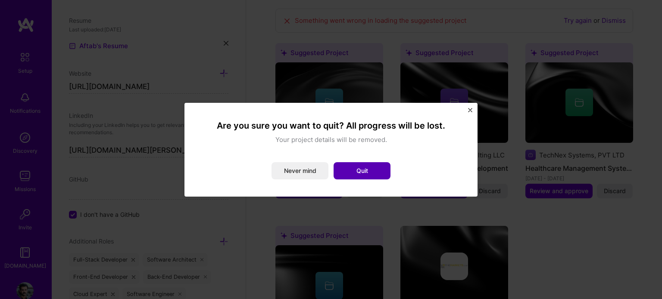
click at [355, 176] on button "Quit" at bounding box center [361, 170] width 57 height 17
